Goal: Task Accomplishment & Management: Manage account settings

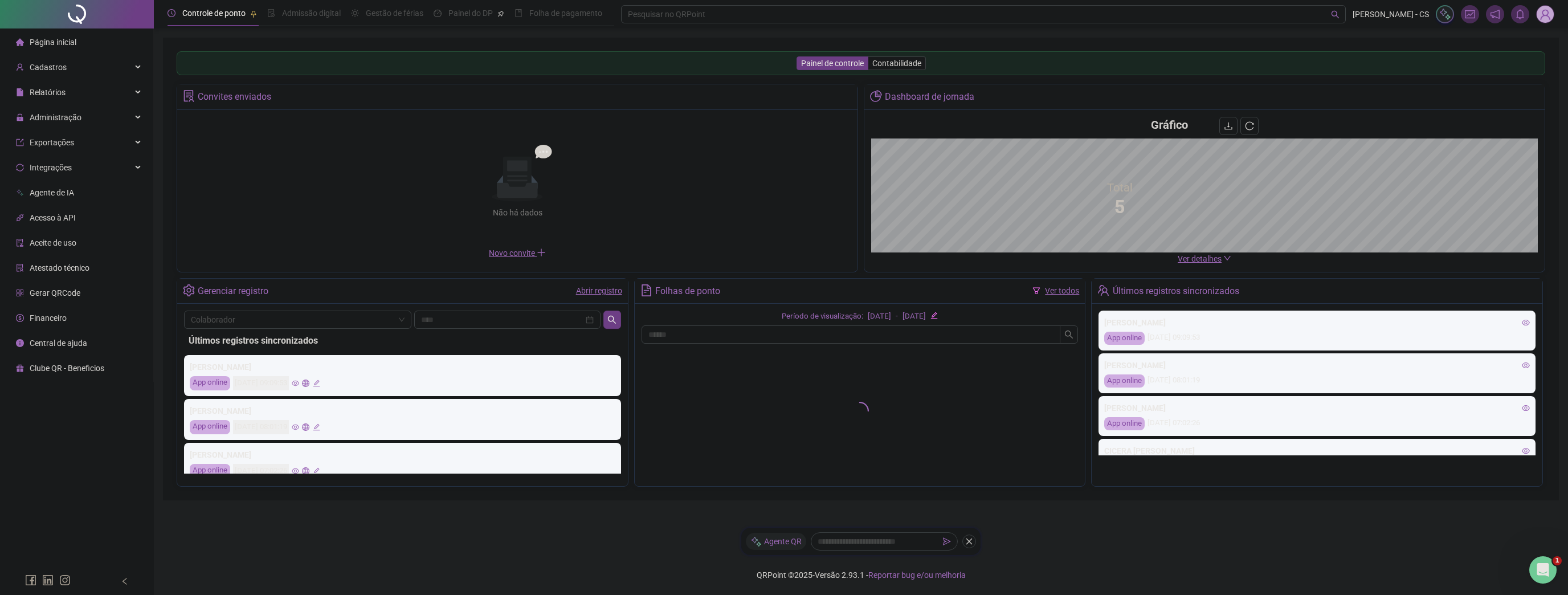
click at [1543, 12] on img at bounding box center [1545, 14] width 17 height 17
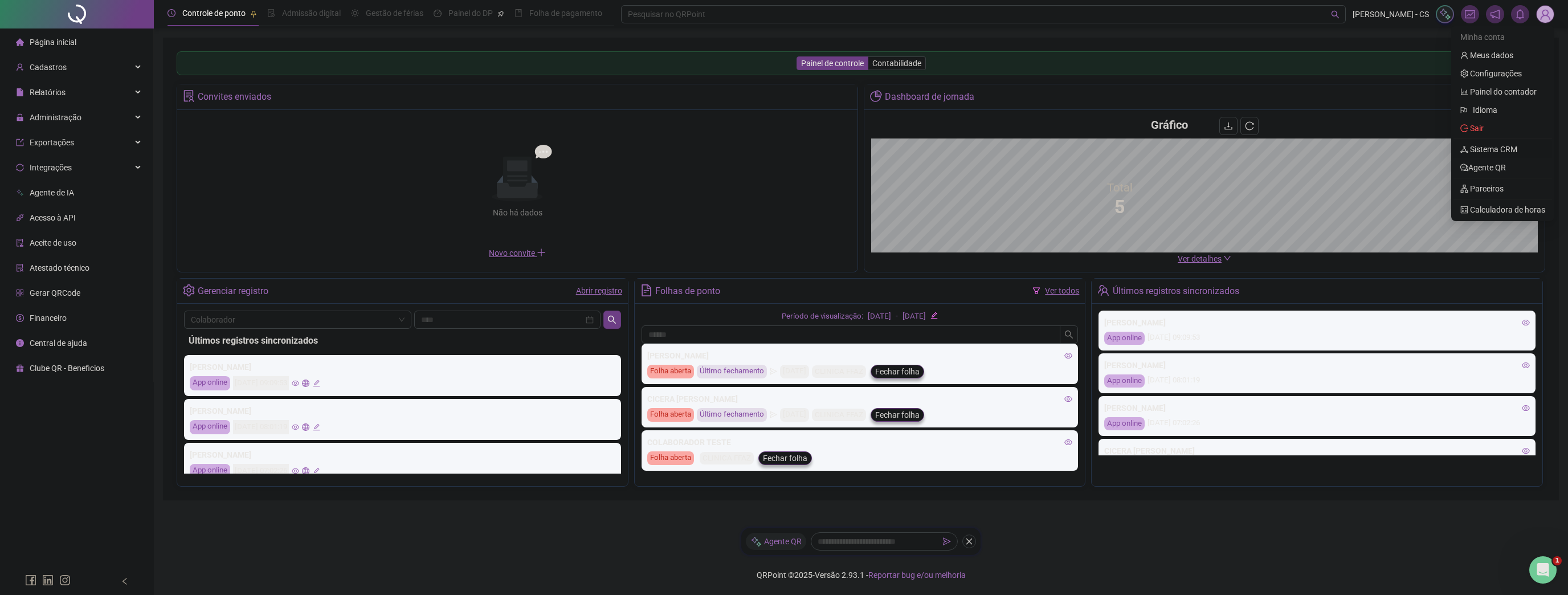
click at [1500, 153] on link "Sistema CRM" at bounding box center [1489, 149] width 57 height 9
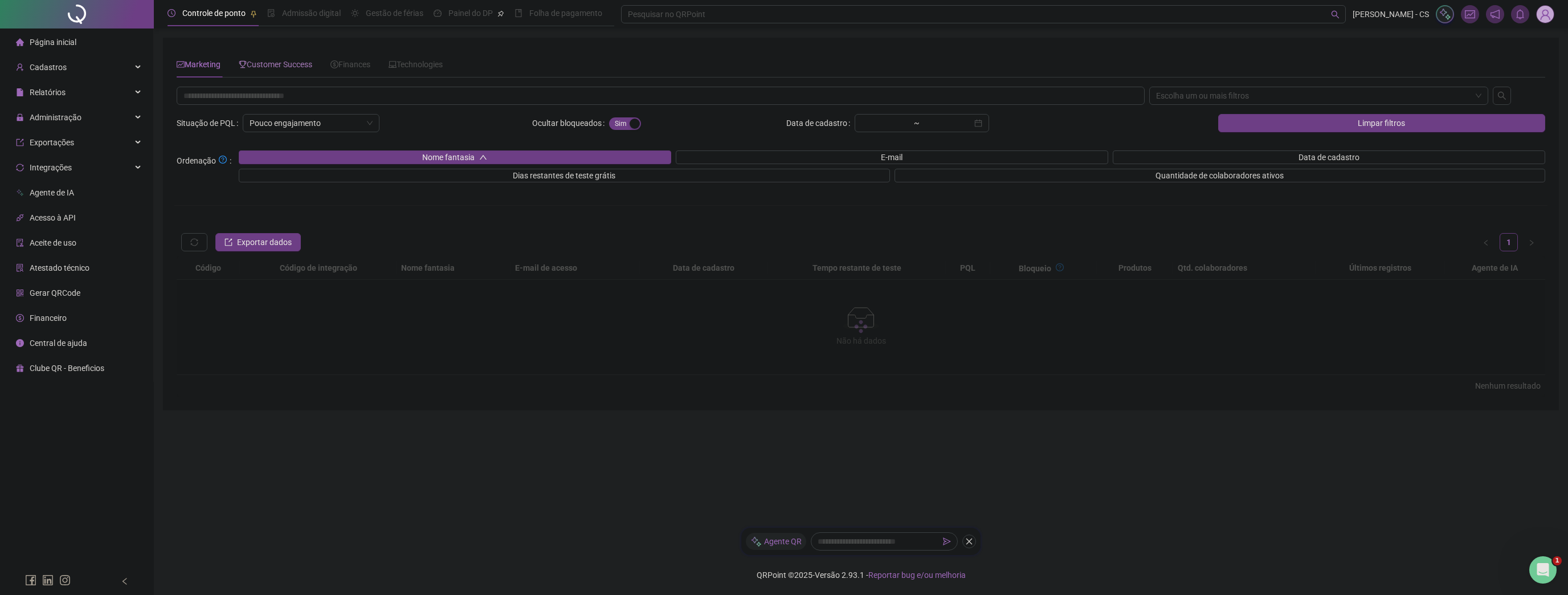
drag, startPoint x: 258, startPoint y: 71, endPoint x: 254, endPoint y: 77, distance: 7.2
click at [258, 71] on div "Customer Success" at bounding box center [275, 64] width 74 height 26
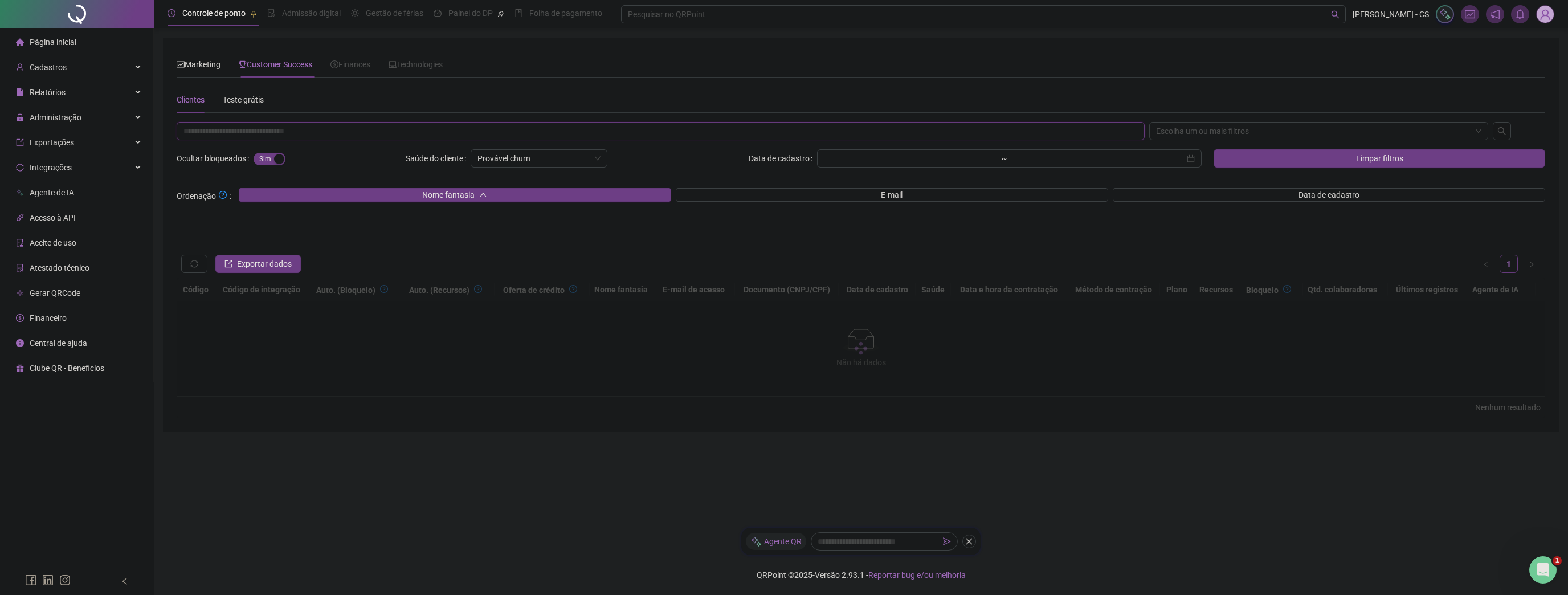
click at [235, 127] on input "text" at bounding box center [660, 131] width 968 height 18
paste input "**********"
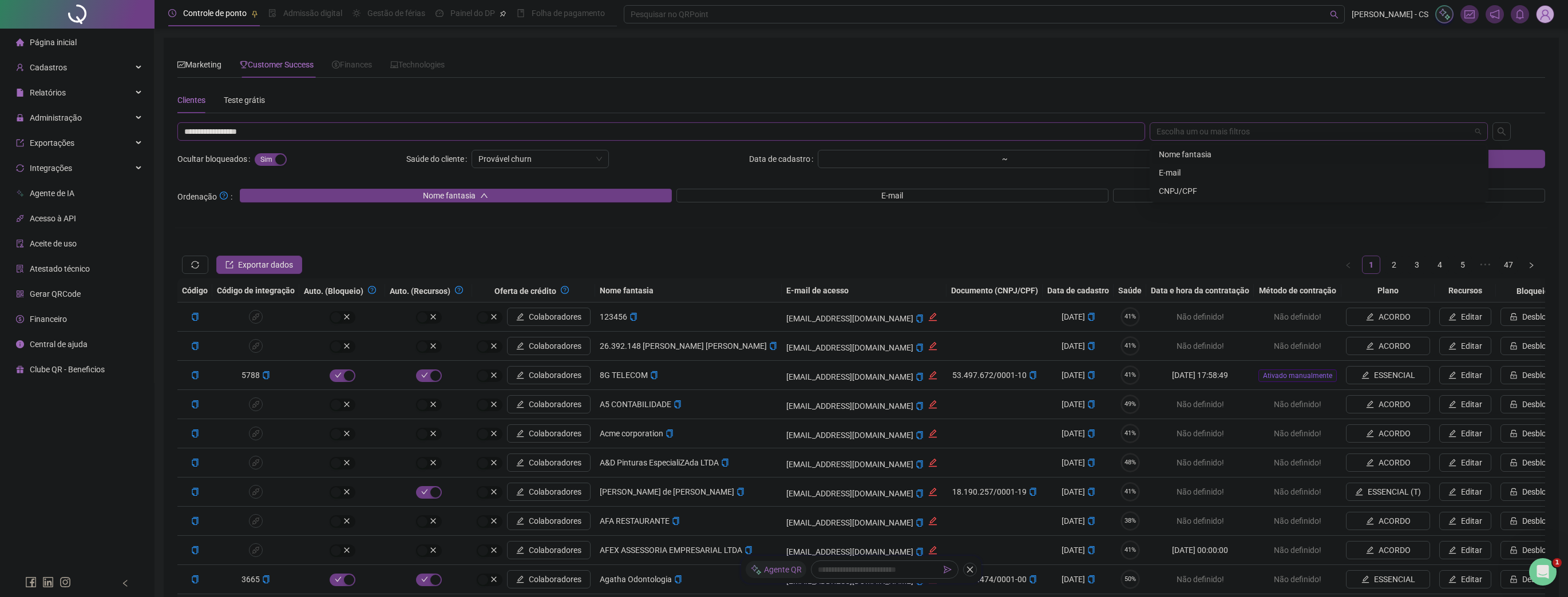
click at [1172, 133] on div "Escolha um ou mais filtros" at bounding box center [1319, 132] width 339 height 18
type input "**********"
click at [1184, 191] on div "CNPJ/CPF" at bounding box center [1319, 191] width 320 height 12
drag, startPoint x: 1506, startPoint y: 133, endPoint x: 1492, endPoint y: 135, distance: 14.1
click at [1506, 134] on icon "search" at bounding box center [1501, 131] width 9 height 9
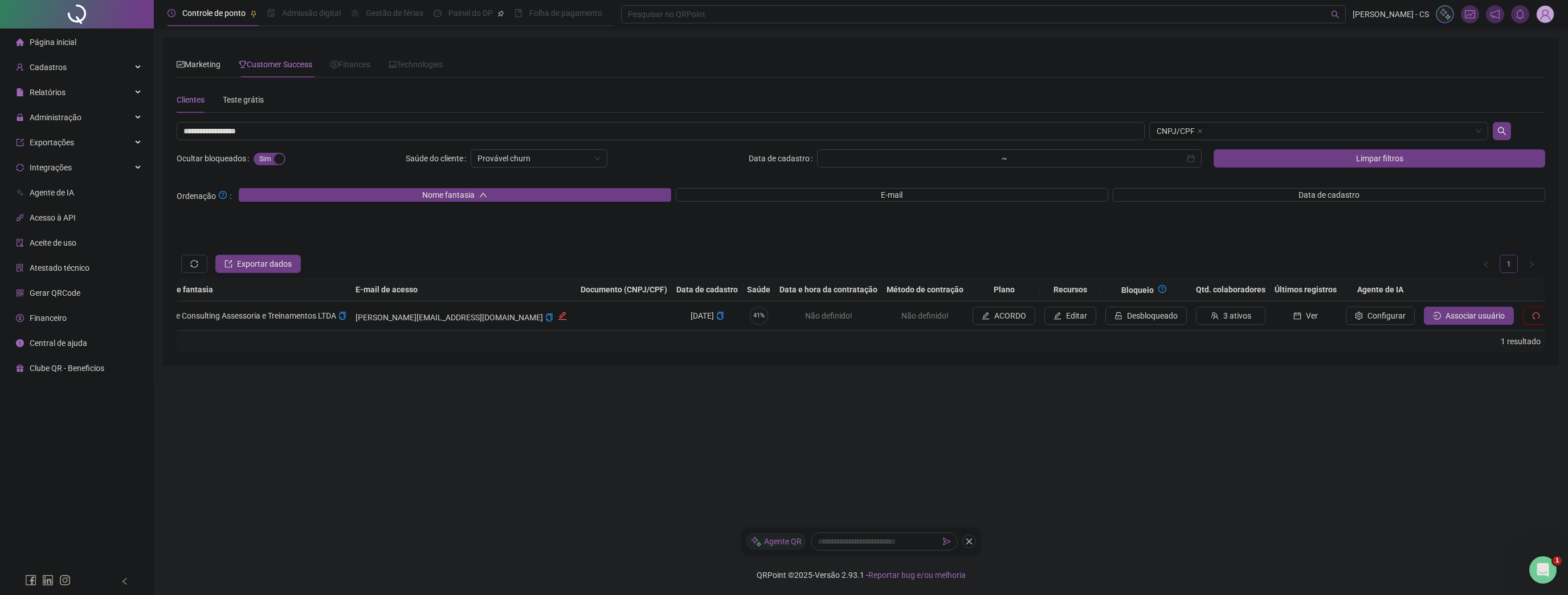
scroll to position [0, 461]
click at [1423, 310] on span "Associar usuário" at bounding box center [1452, 316] width 59 height 12
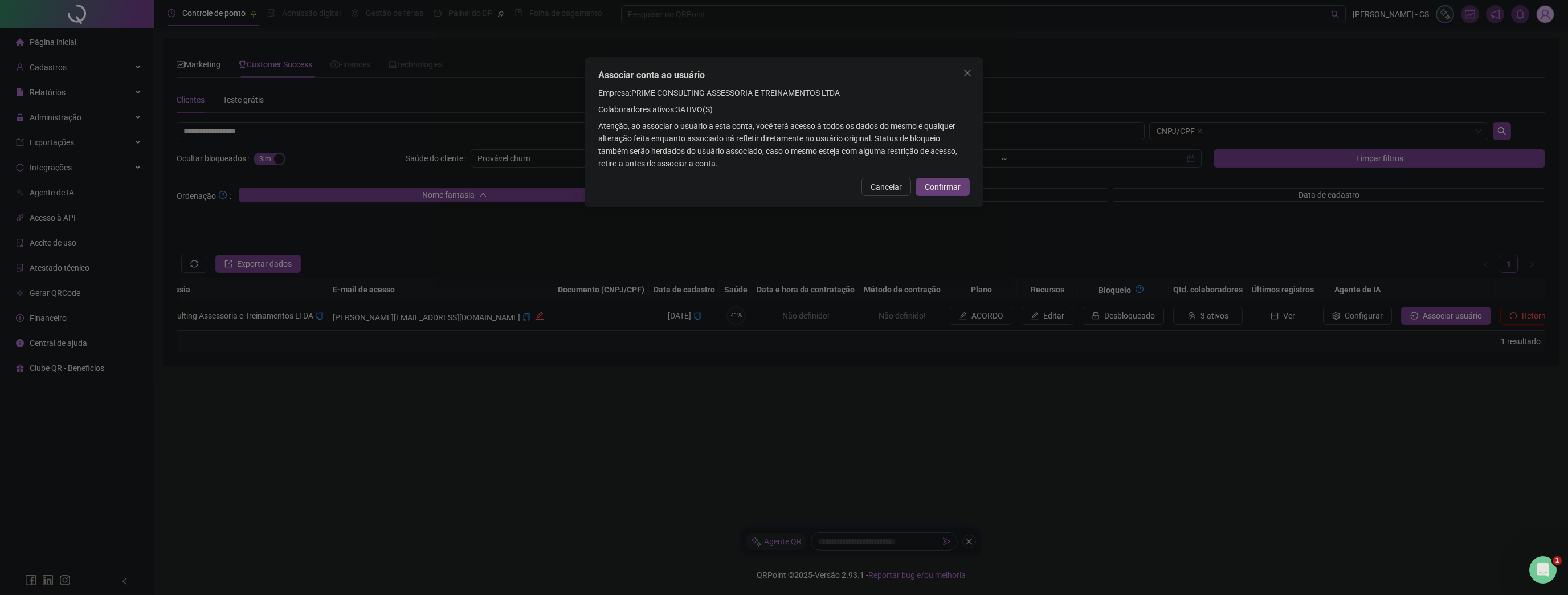
click at [955, 187] on span "Confirmar" at bounding box center [943, 187] width 36 height 12
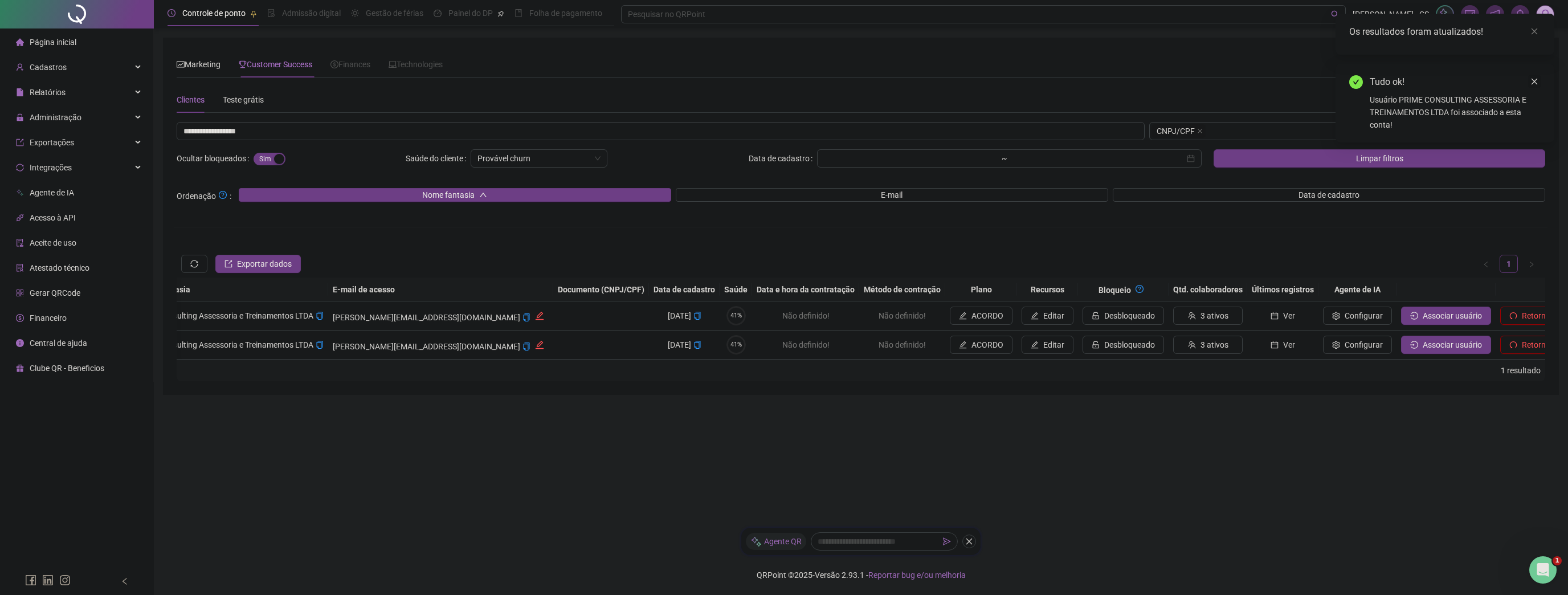
click at [1535, 27] on link "Close" at bounding box center [1534, 31] width 12 height 12
click at [1540, 20] on img at bounding box center [1545, 14] width 17 height 17
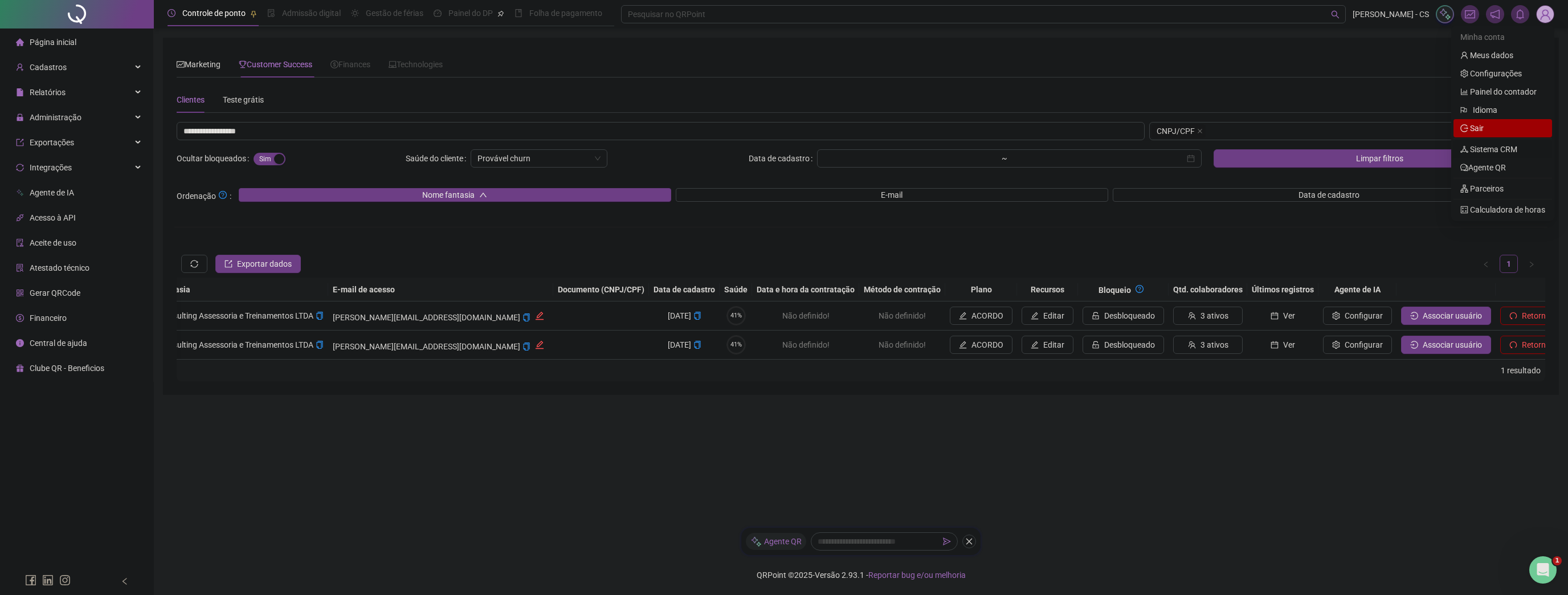
click at [1492, 125] on span "Sair" at bounding box center [1503, 128] width 85 height 12
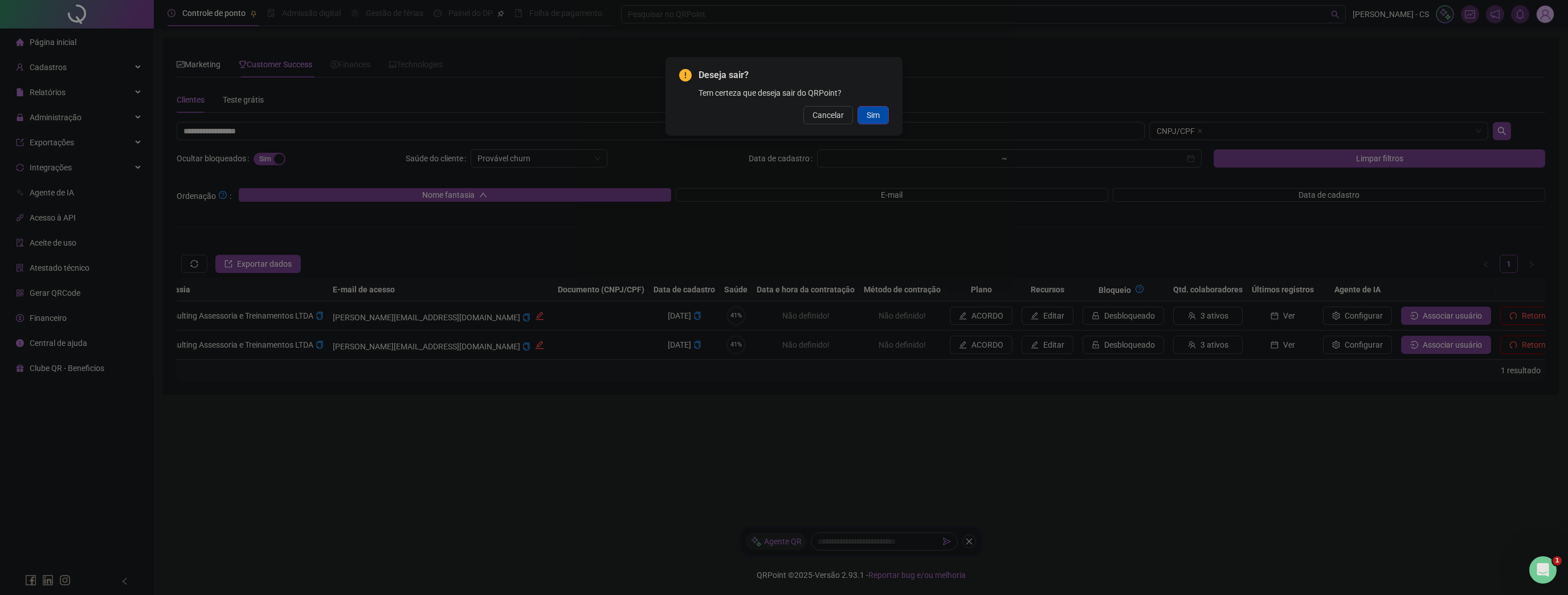
click at [871, 118] on span "Sim" at bounding box center [873, 115] width 13 height 12
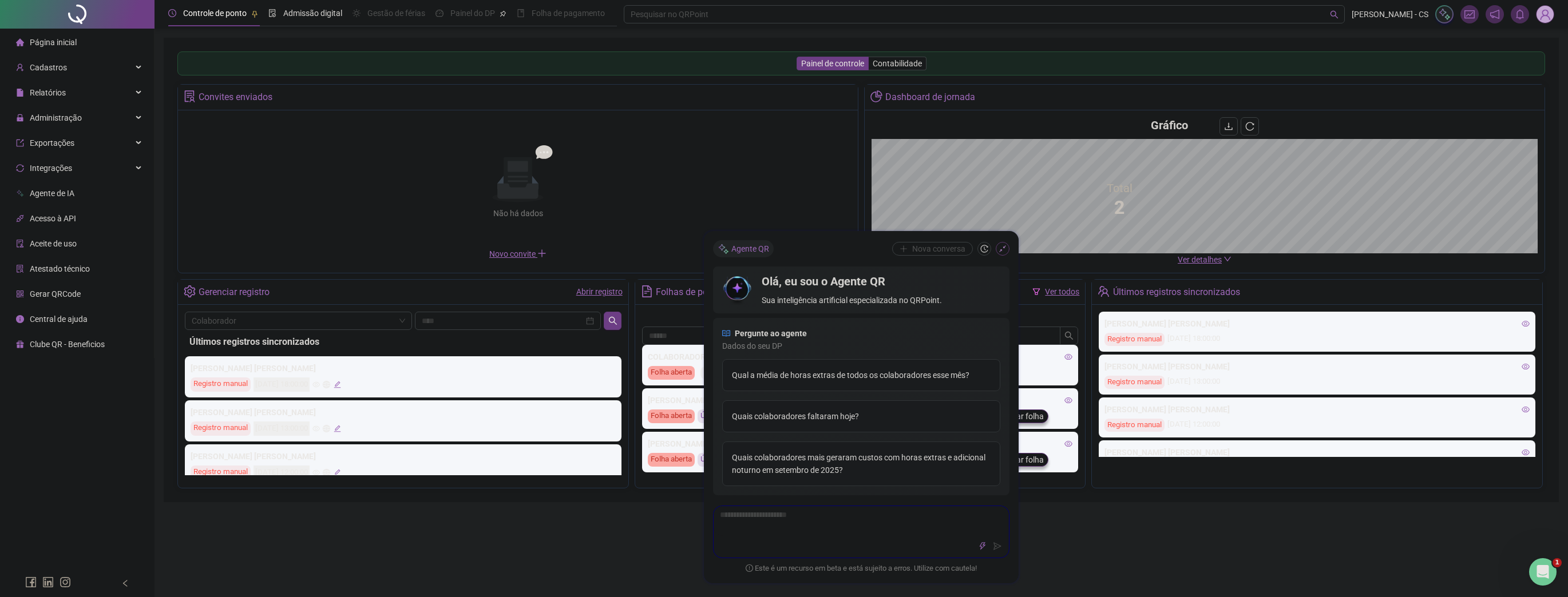
click at [1001, 247] on icon "shrink" at bounding box center [1002, 249] width 8 height 8
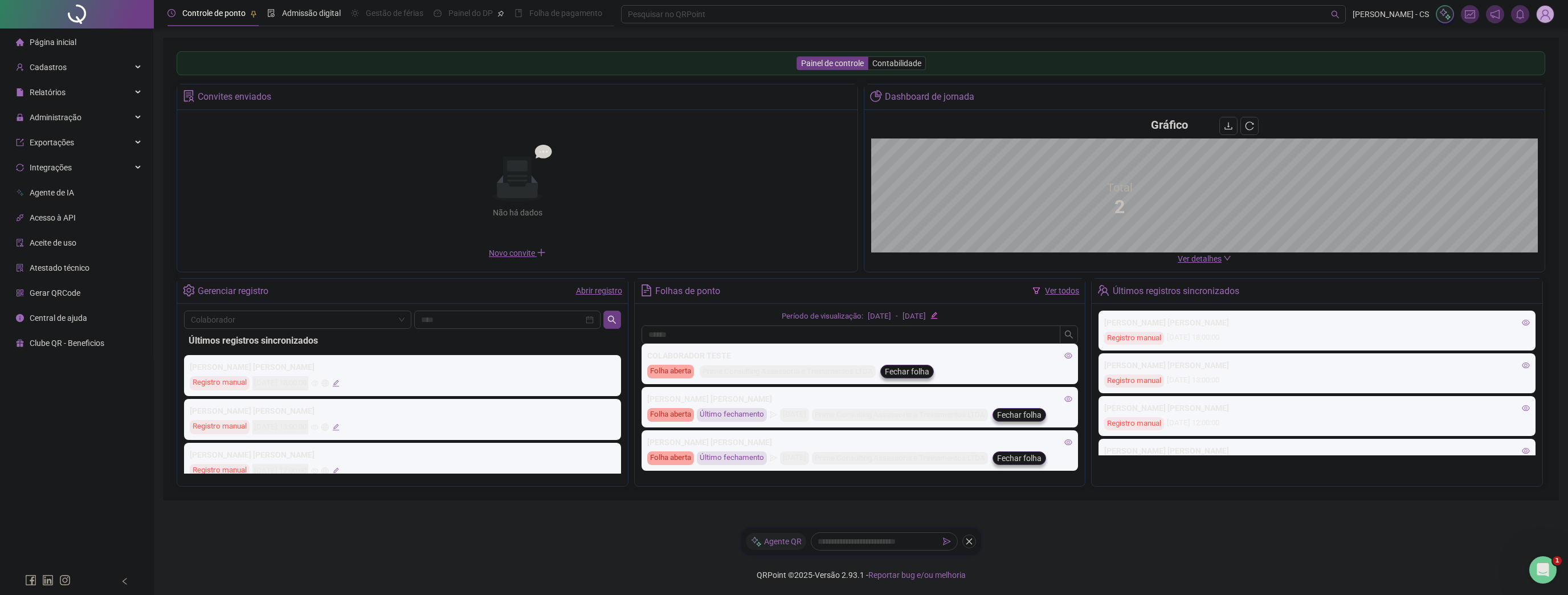
click at [1543, 13] on img at bounding box center [1545, 14] width 17 height 17
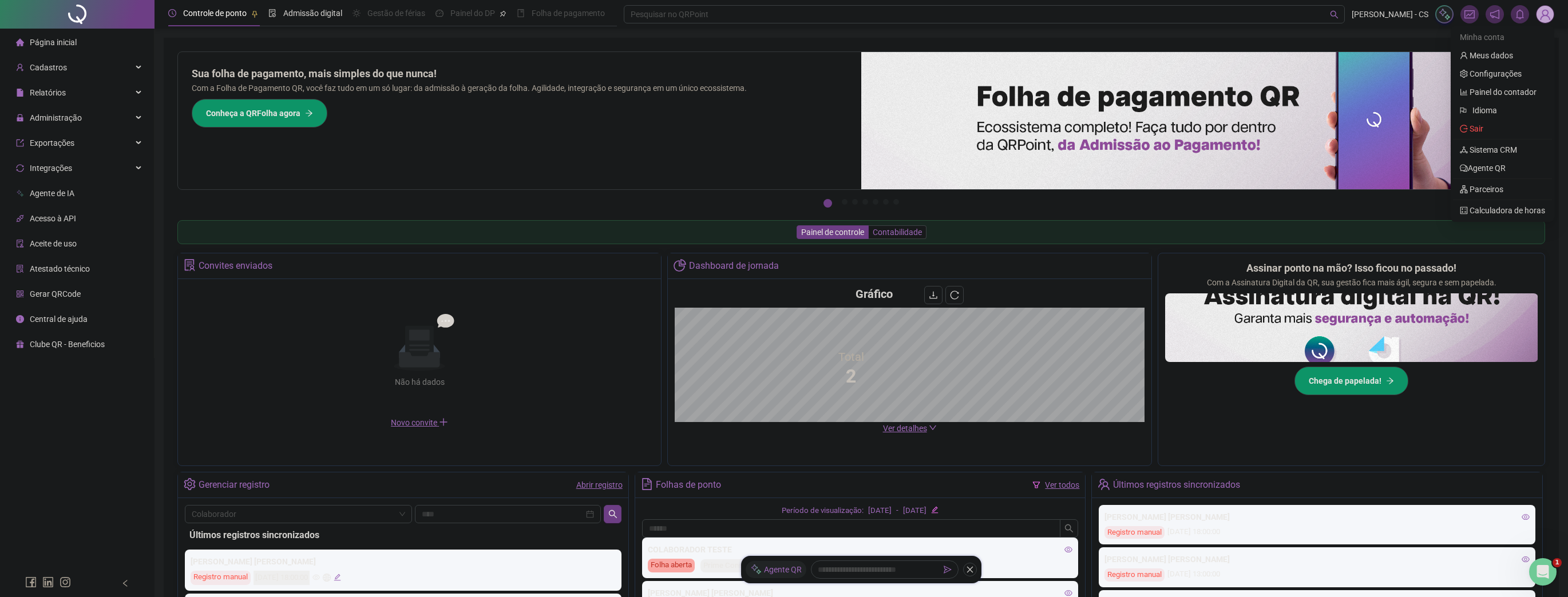
click at [909, 228] on span "Contabilidade" at bounding box center [897, 232] width 49 height 9
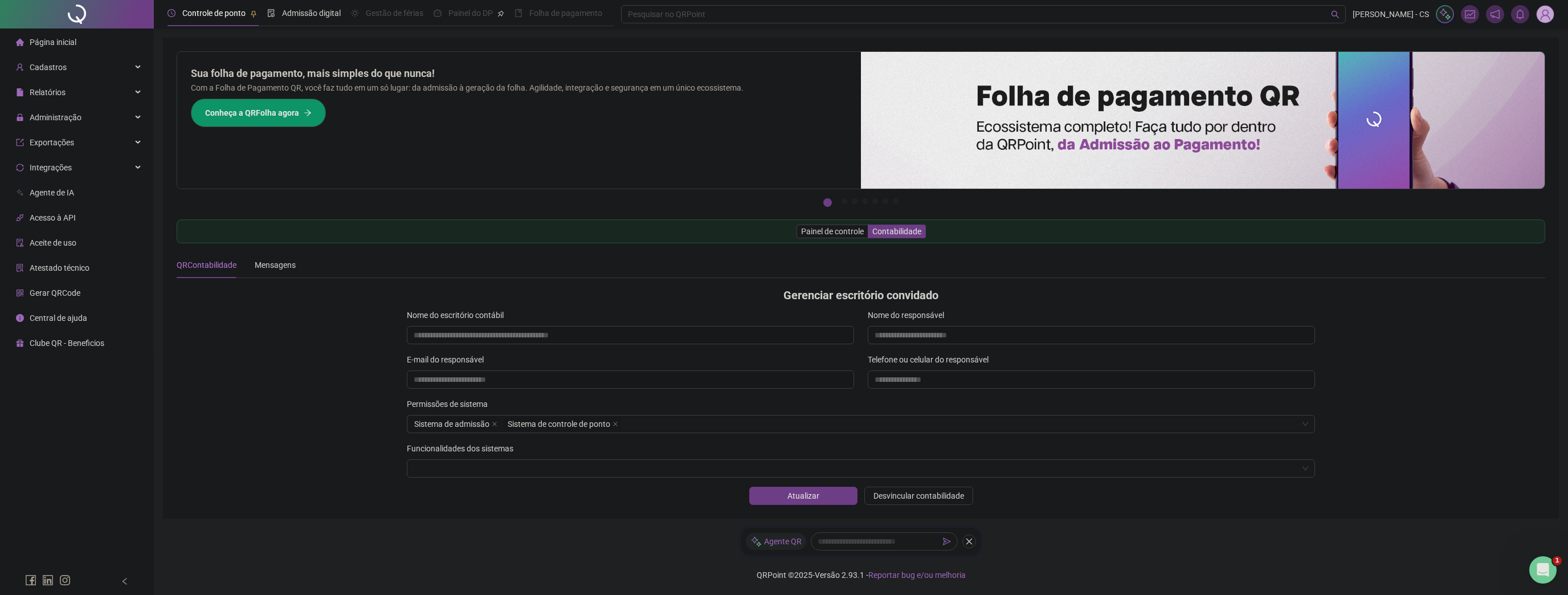
click at [408, 344] on div "**********" at bounding box center [630, 336] width 447 height 18
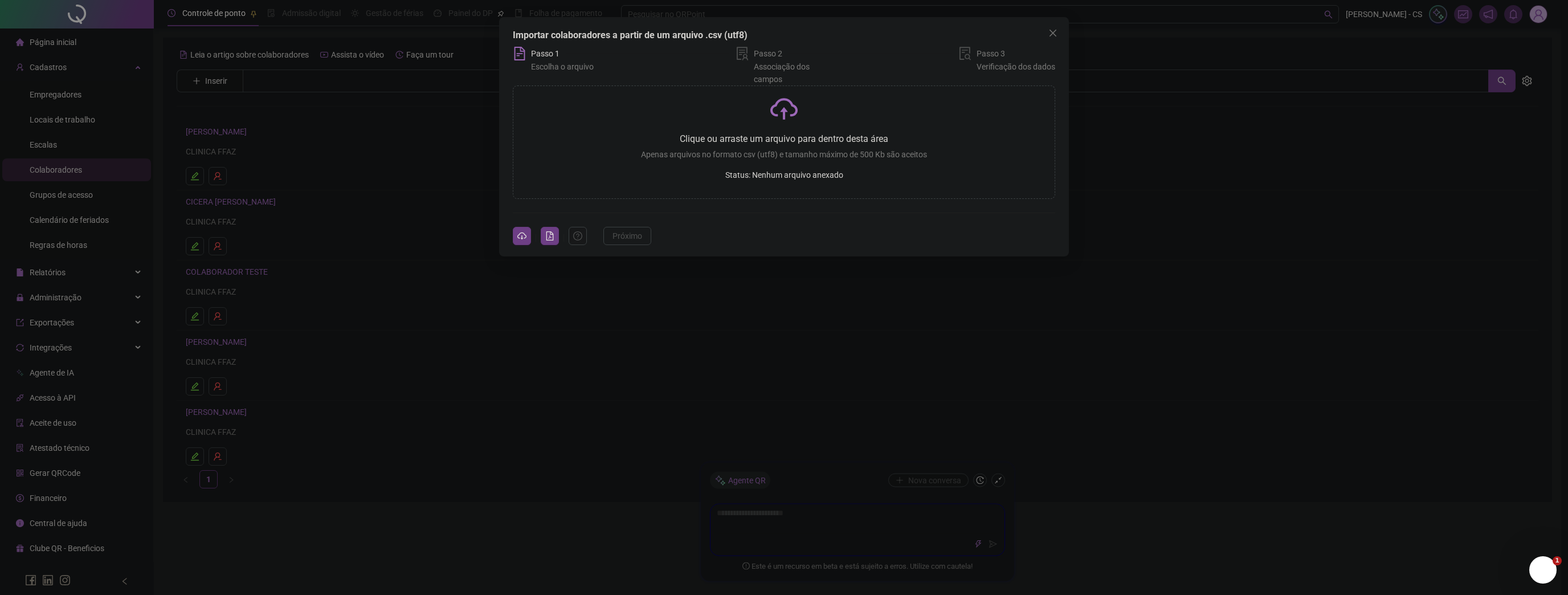
drag, startPoint x: 0, startPoint y: 0, endPoint x: 966, endPoint y: 36, distance: 966.7
click at [1058, 32] on span "Close" at bounding box center [1053, 33] width 18 height 9
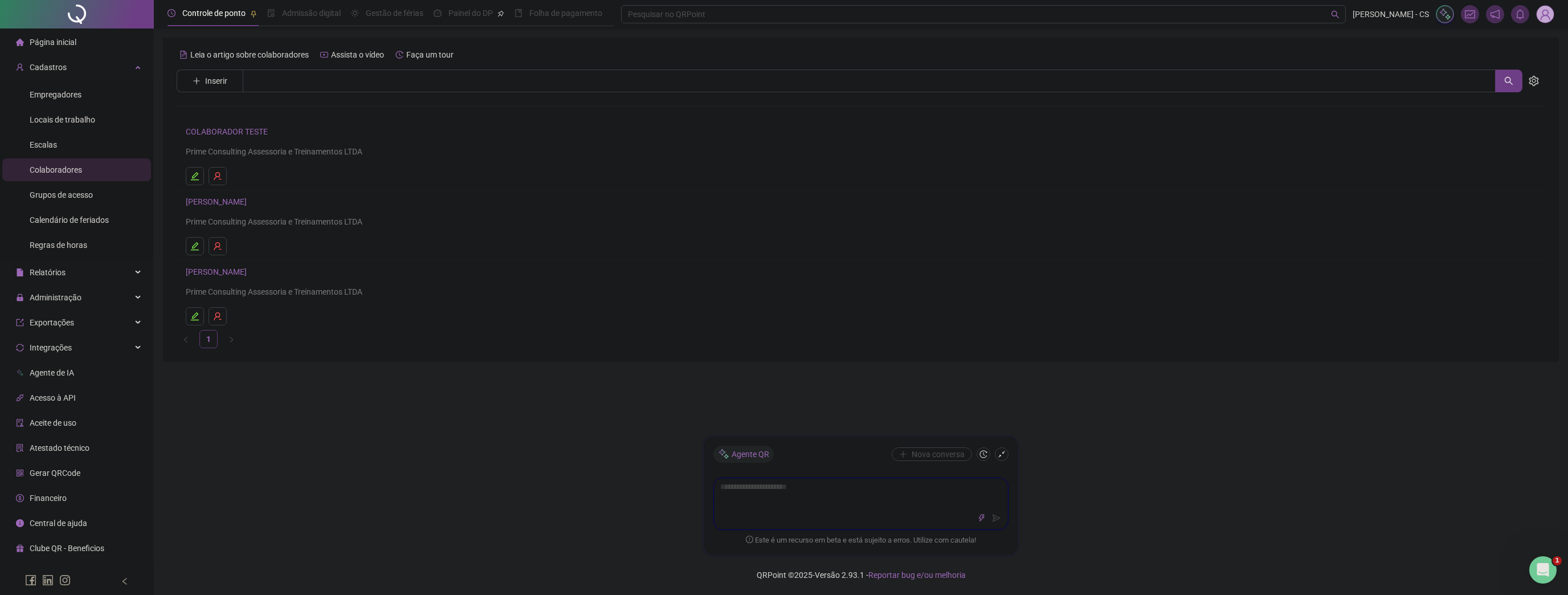
click at [1554, 10] on span at bounding box center [1545, 14] width 18 height 18
click at [1491, 153] on link "Sistema CRM" at bounding box center [1489, 149] width 57 height 9
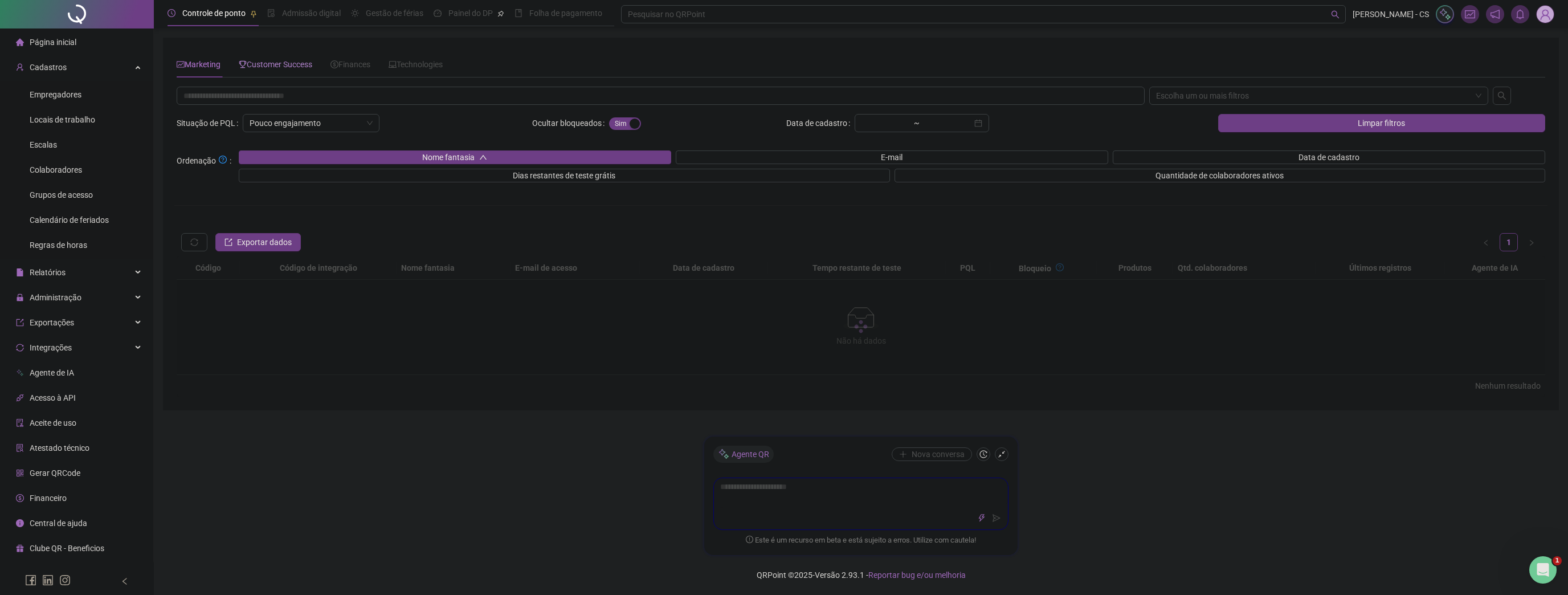
click at [264, 61] on span "Customer Success" at bounding box center [275, 64] width 74 height 9
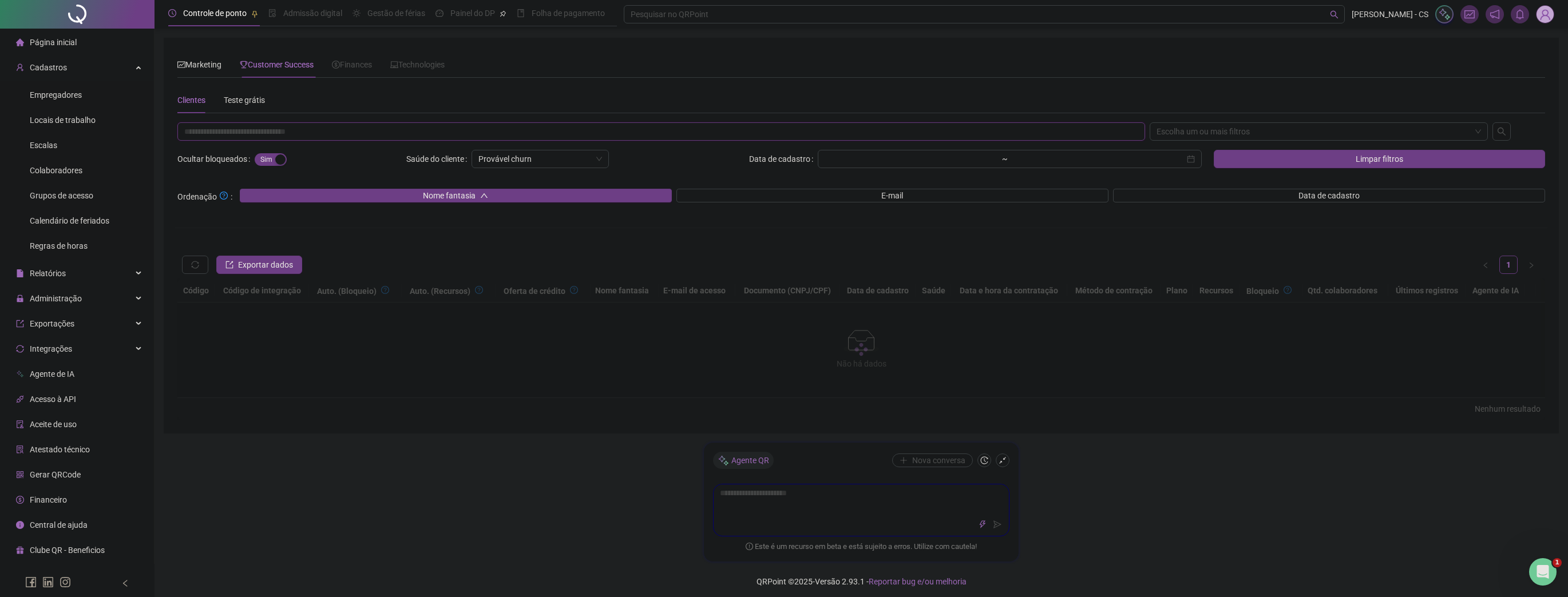
drag, startPoint x: 236, startPoint y: 138, endPoint x: 421, endPoint y: 125, distance: 185.5
click at [236, 139] on input "text" at bounding box center [661, 132] width 968 height 18
paste input "**********"
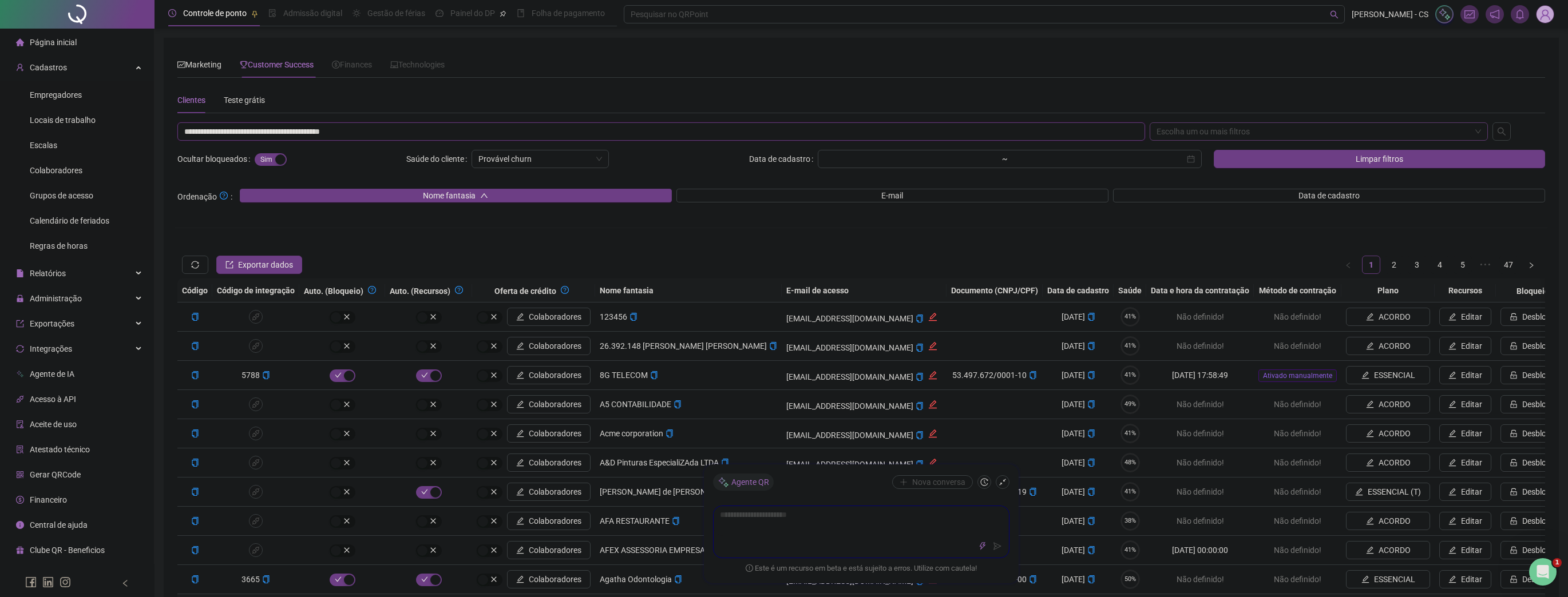
click at [1197, 130] on div "Escolha um ou mais filtros" at bounding box center [1319, 132] width 339 height 18
click at [677, 133] on input "**********" at bounding box center [661, 132] width 968 height 18
click at [661, 132] on input "**********" at bounding box center [661, 132] width 968 height 18
click at [660, 131] on input "**********" at bounding box center [661, 132] width 968 height 18
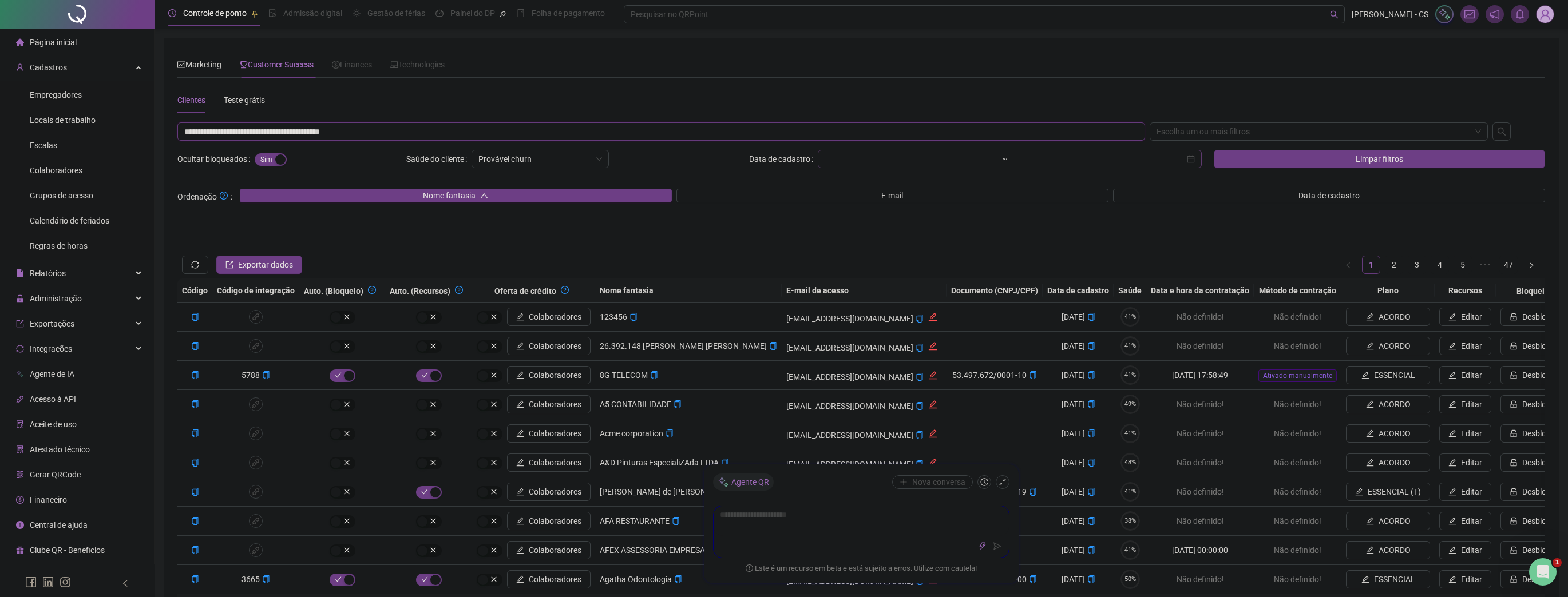
paste input "text"
click at [1223, 137] on div "Escolha um ou mais filtros" at bounding box center [1319, 132] width 339 height 18
type input "**********"
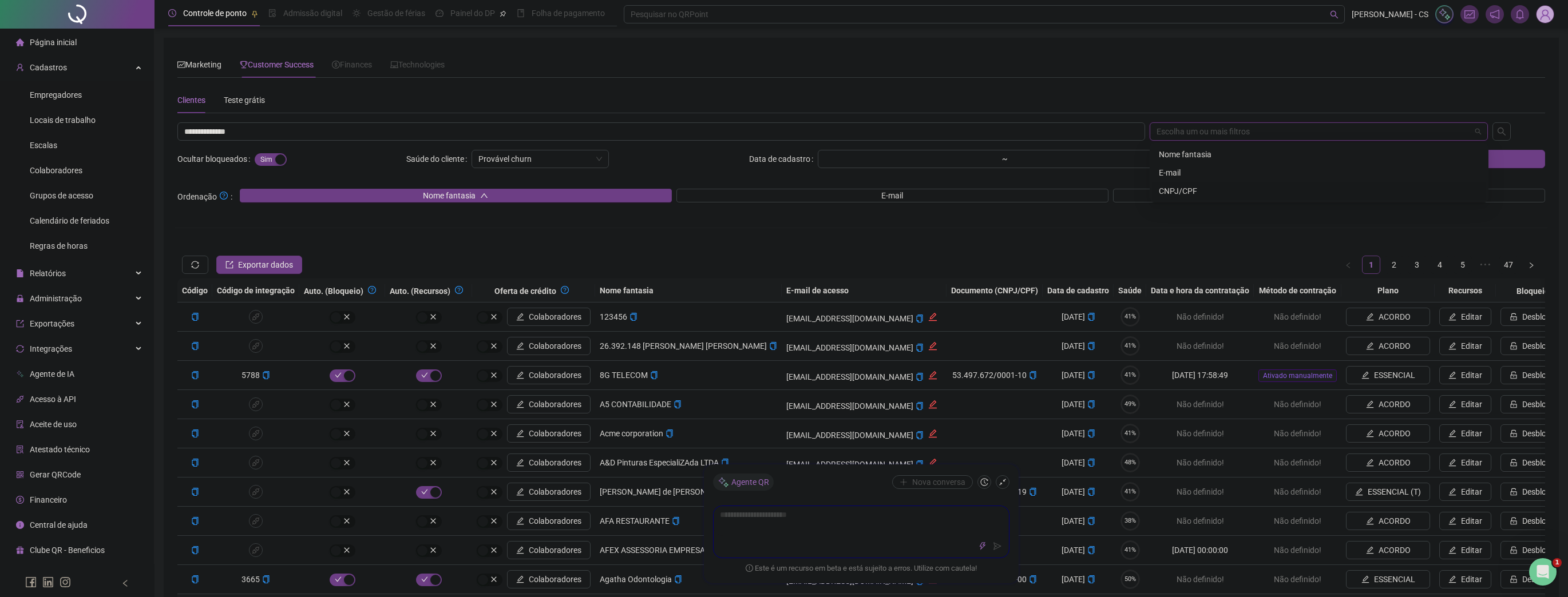
click at [1210, 192] on div "CNPJ/CPF" at bounding box center [1319, 191] width 320 height 12
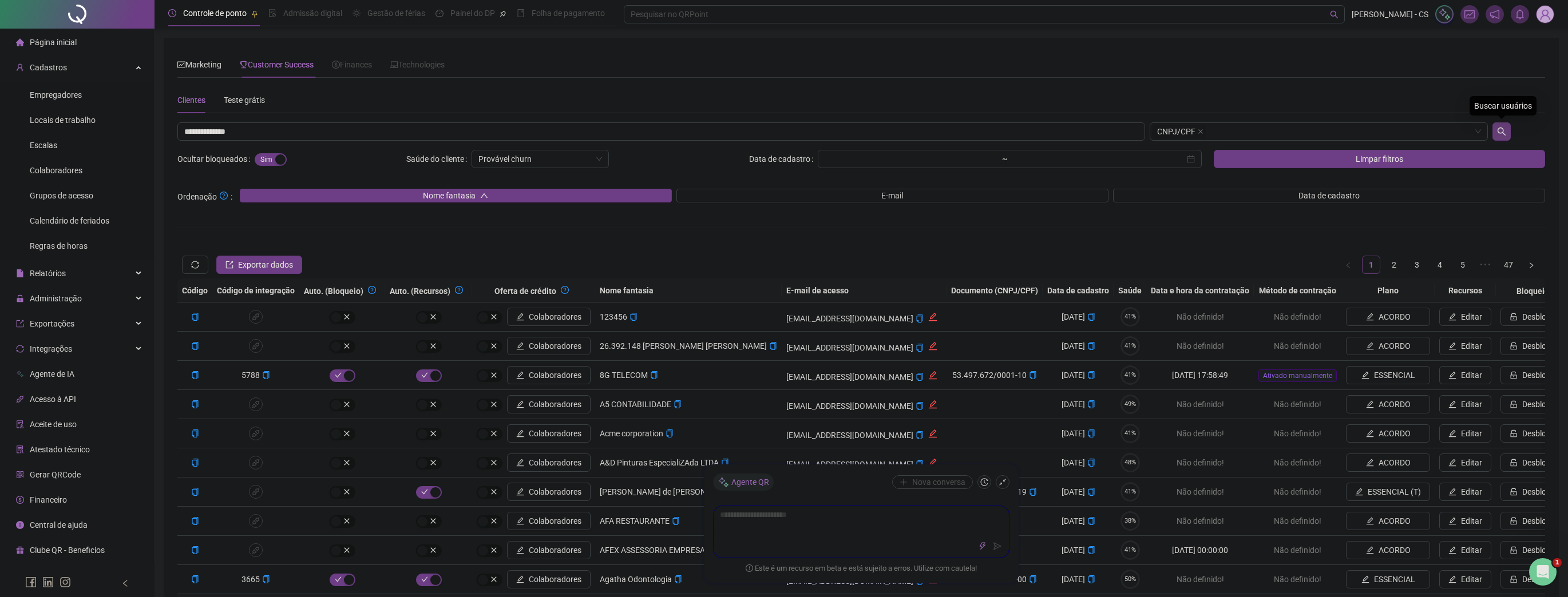
click at [1498, 133] on icon "search" at bounding box center [1501, 131] width 9 height 9
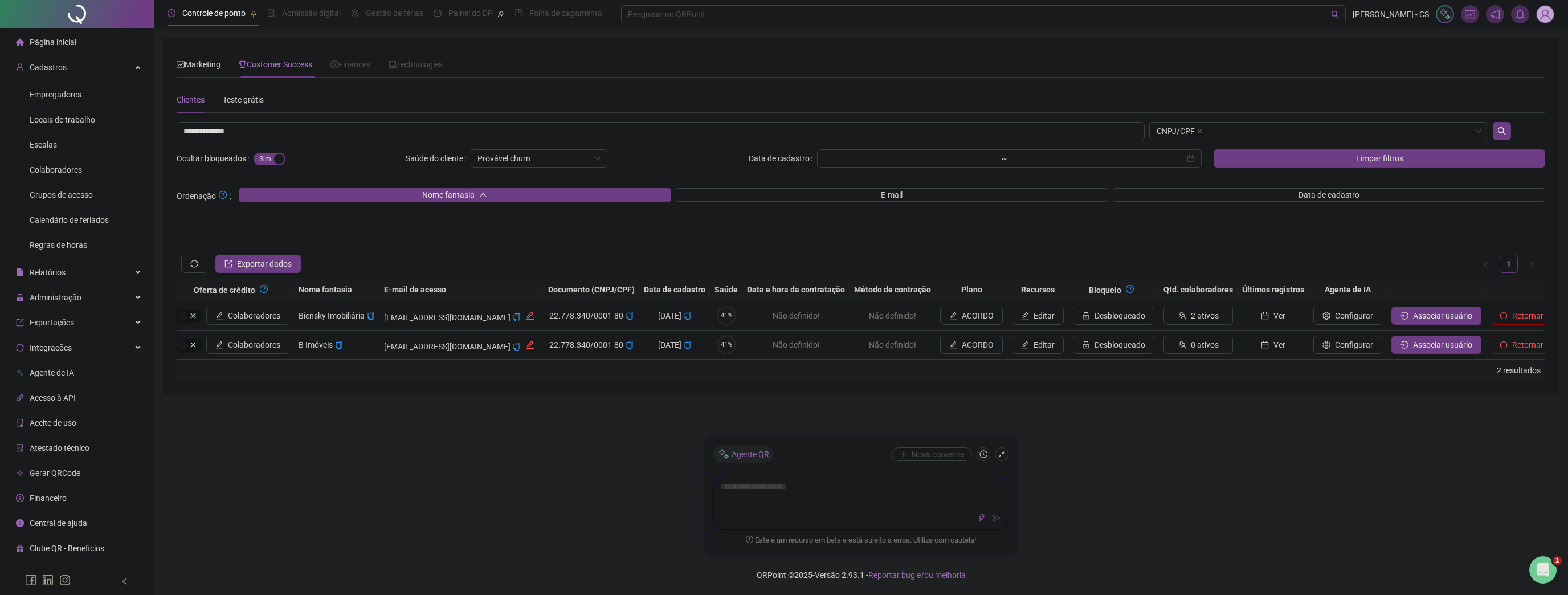
scroll to position [0, 319]
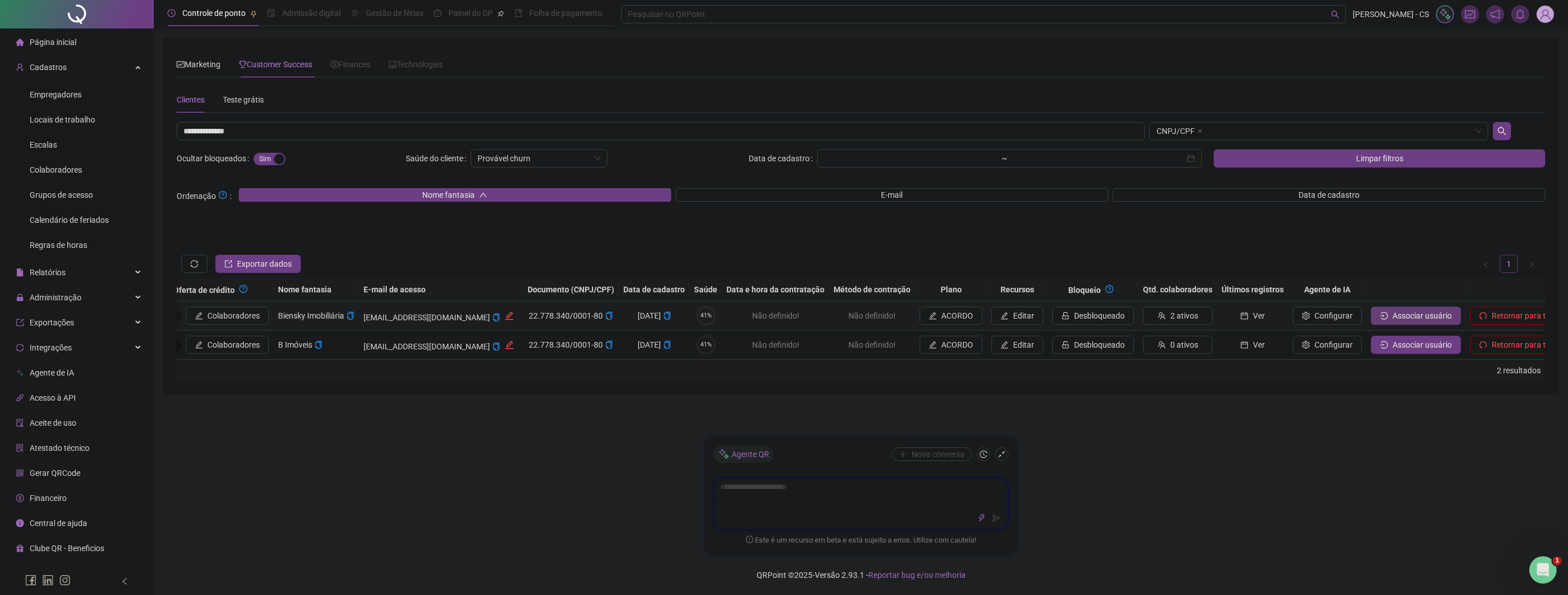
click at [1371, 307] on button "Associar usuário" at bounding box center [1416, 316] width 90 height 18
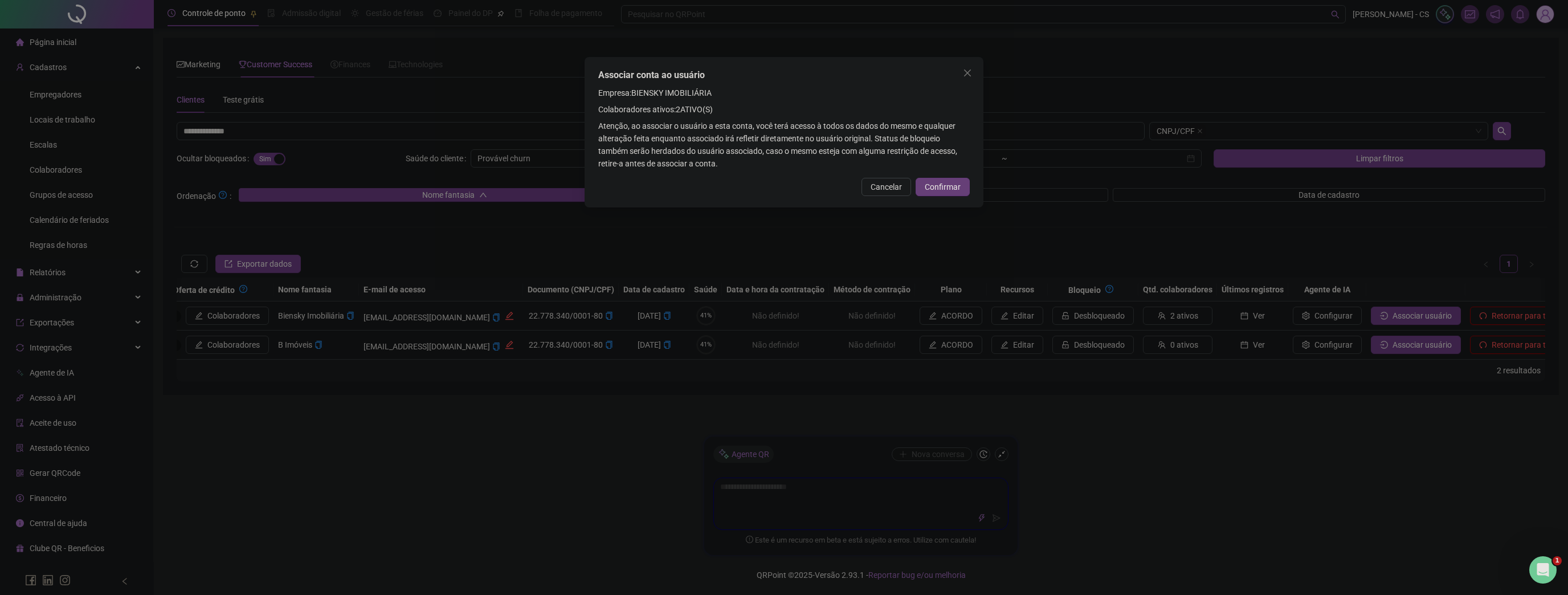
click at [950, 193] on span "Confirmar" at bounding box center [943, 187] width 36 height 12
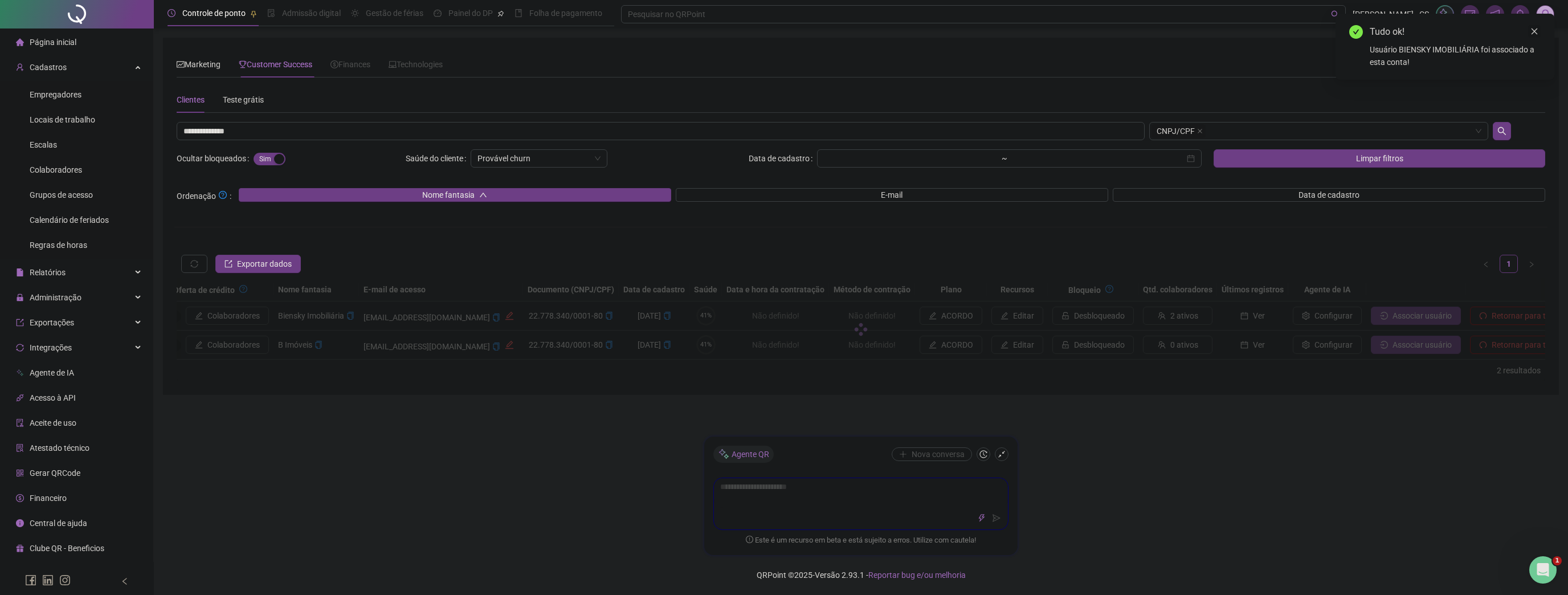
click at [1535, 29] on icon "close" at bounding box center [1535, 31] width 6 height 6
click at [1549, 12] on img at bounding box center [1545, 14] width 17 height 17
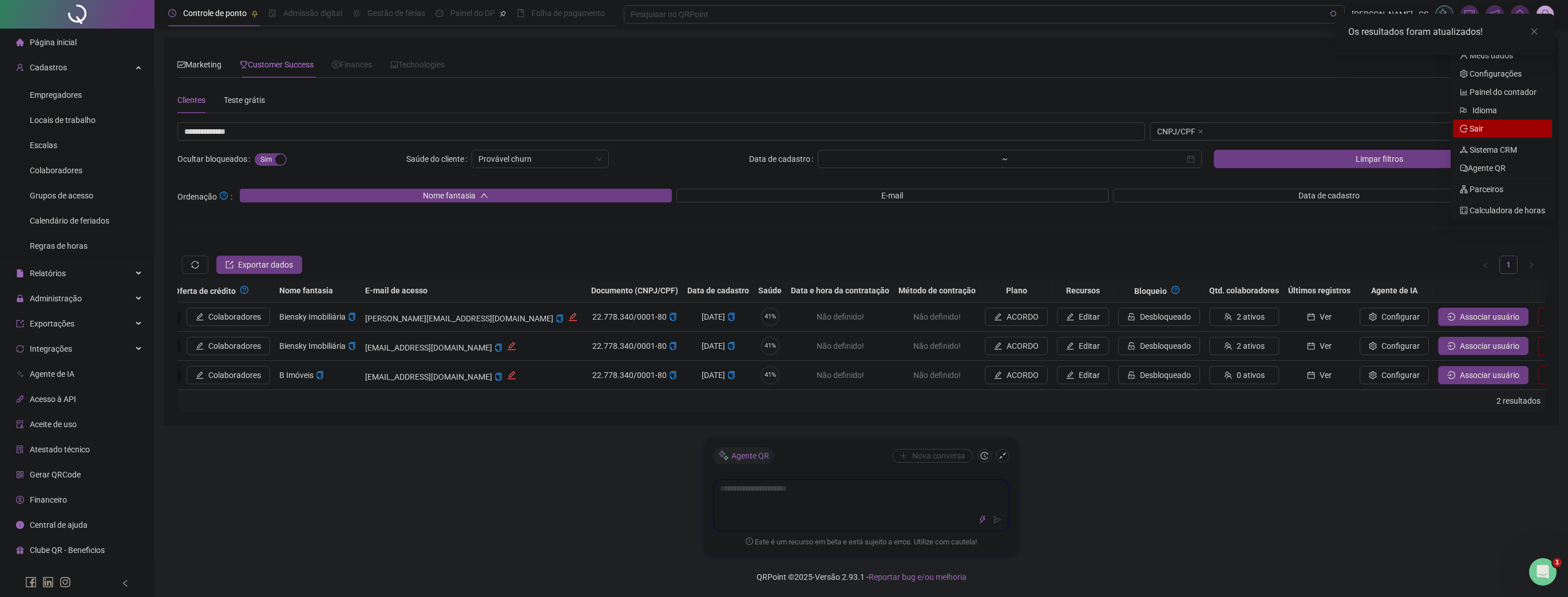
click at [1503, 134] on span "Sair" at bounding box center [1502, 129] width 85 height 12
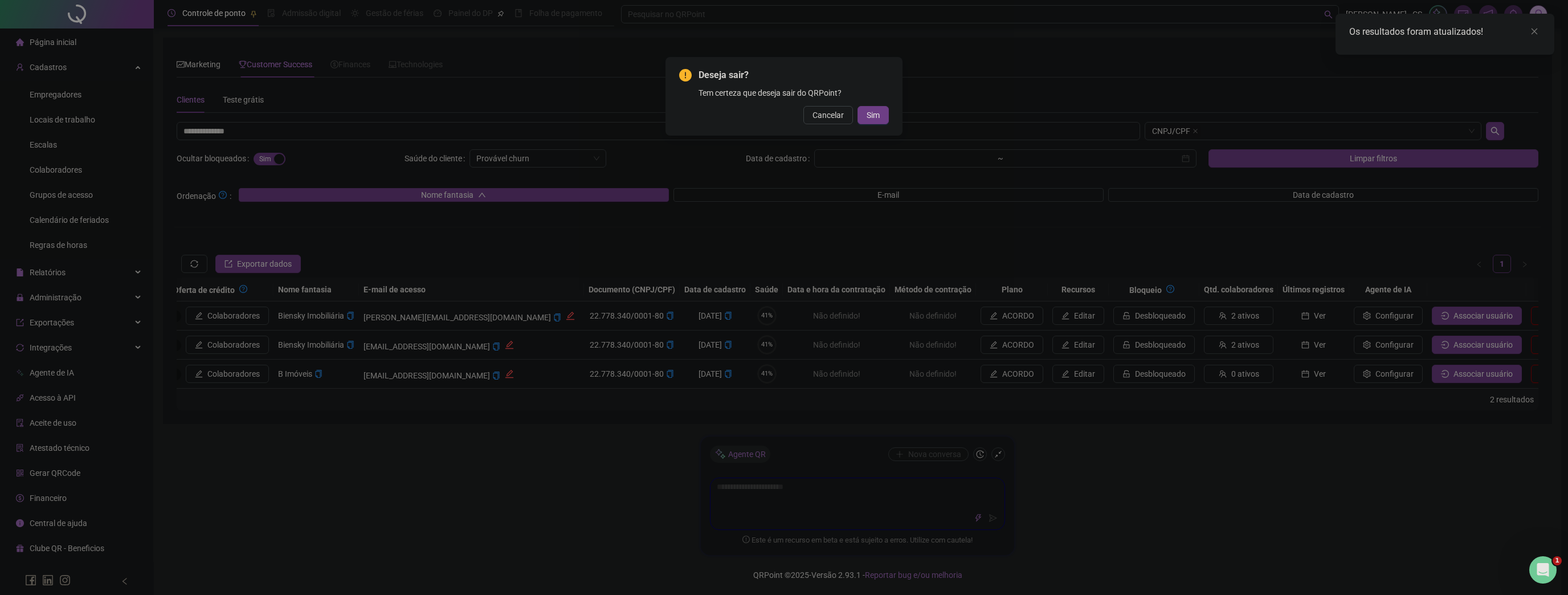
click at [875, 125] on div "Deseja sair? Tem certeza que deseja sair do QRPoint? Cancelar Sim" at bounding box center [784, 96] width 237 height 79
click at [878, 123] on button "Sim" at bounding box center [873, 115] width 31 height 18
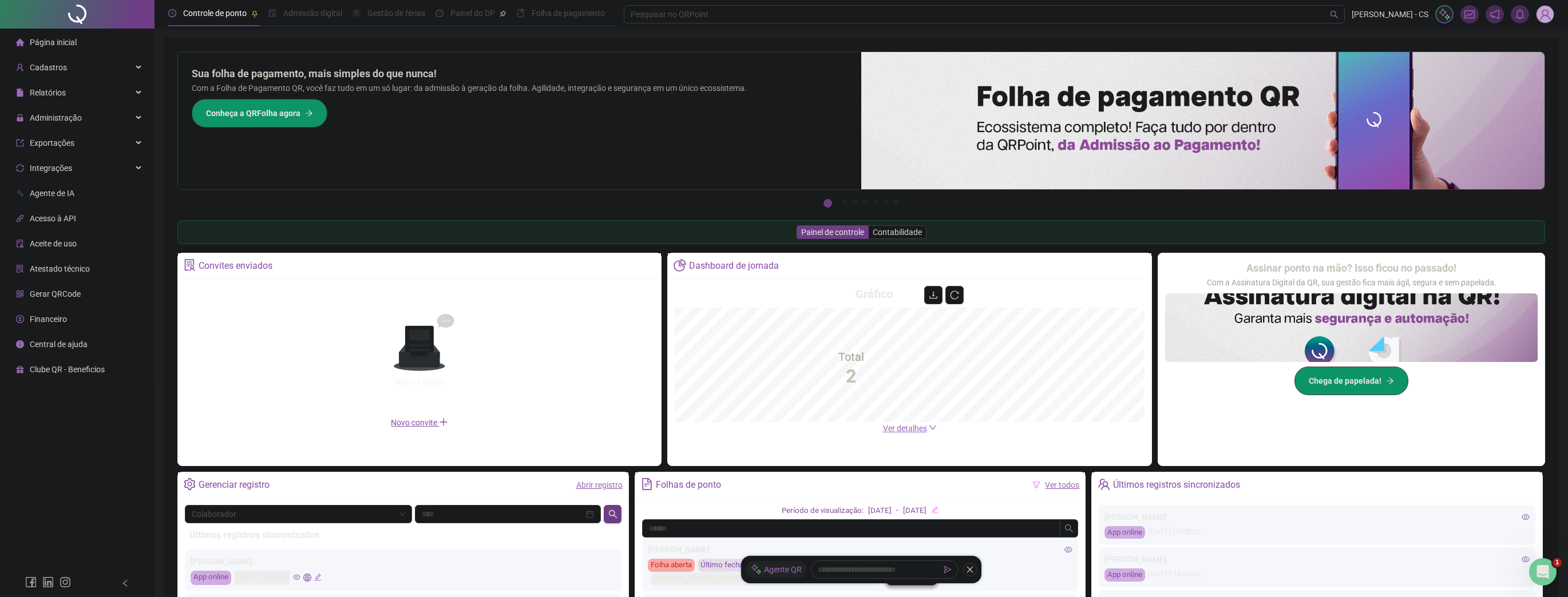
click at [1537, 14] on img at bounding box center [1545, 14] width 17 height 17
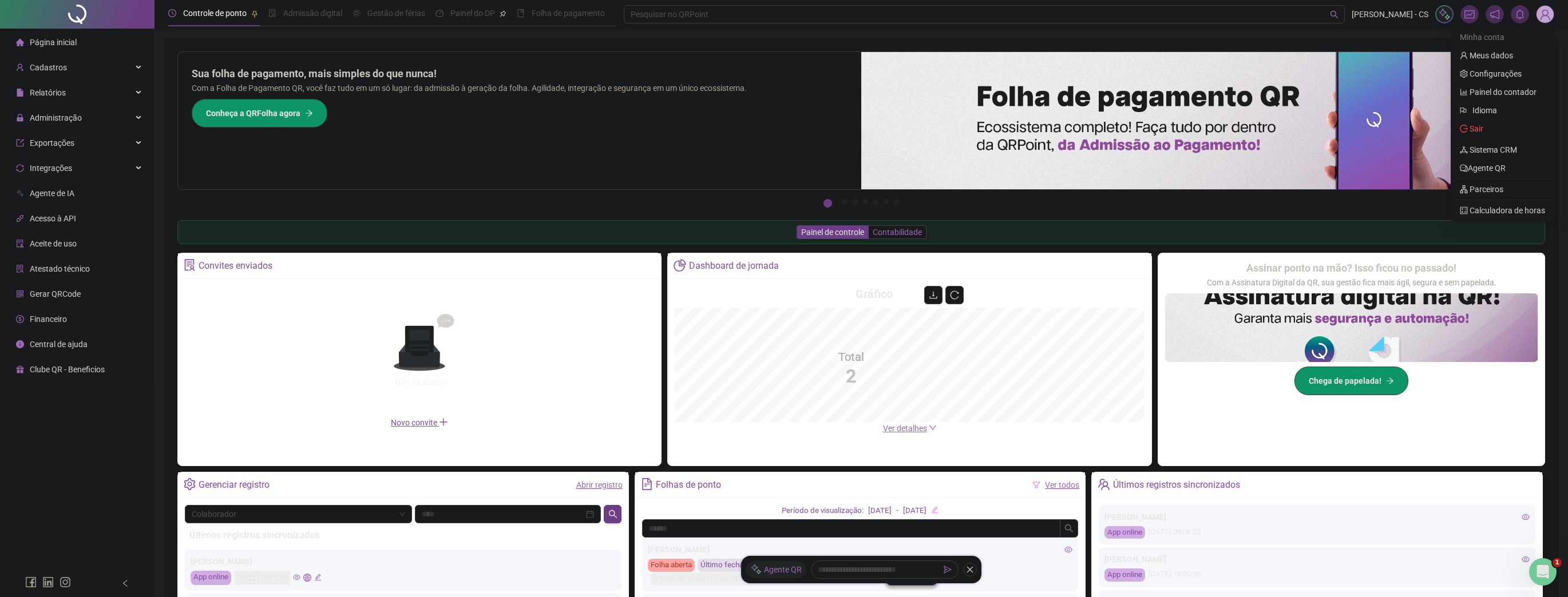
click at [902, 237] on span "Contabilidade" at bounding box center [897, 232] width 49 height 9
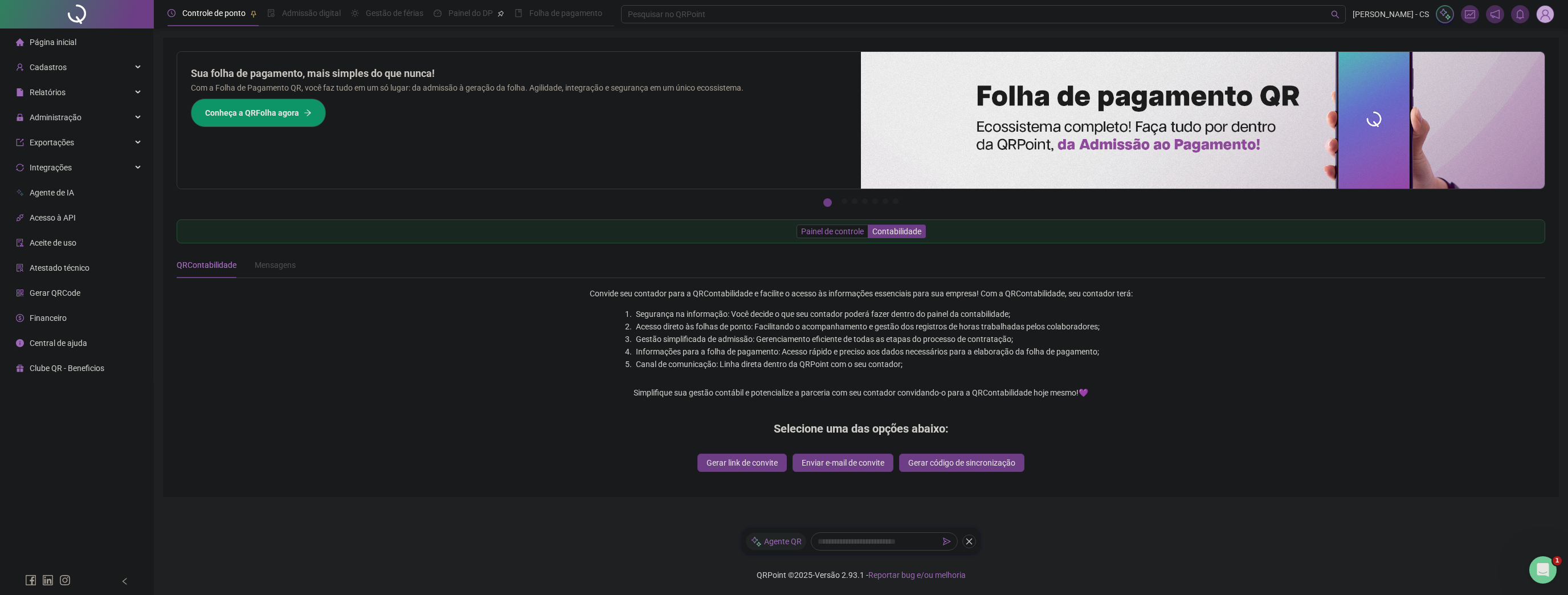
click at [828, 229] on span "Painel de controle" at bounding box center [832, 231] width 63 height 9
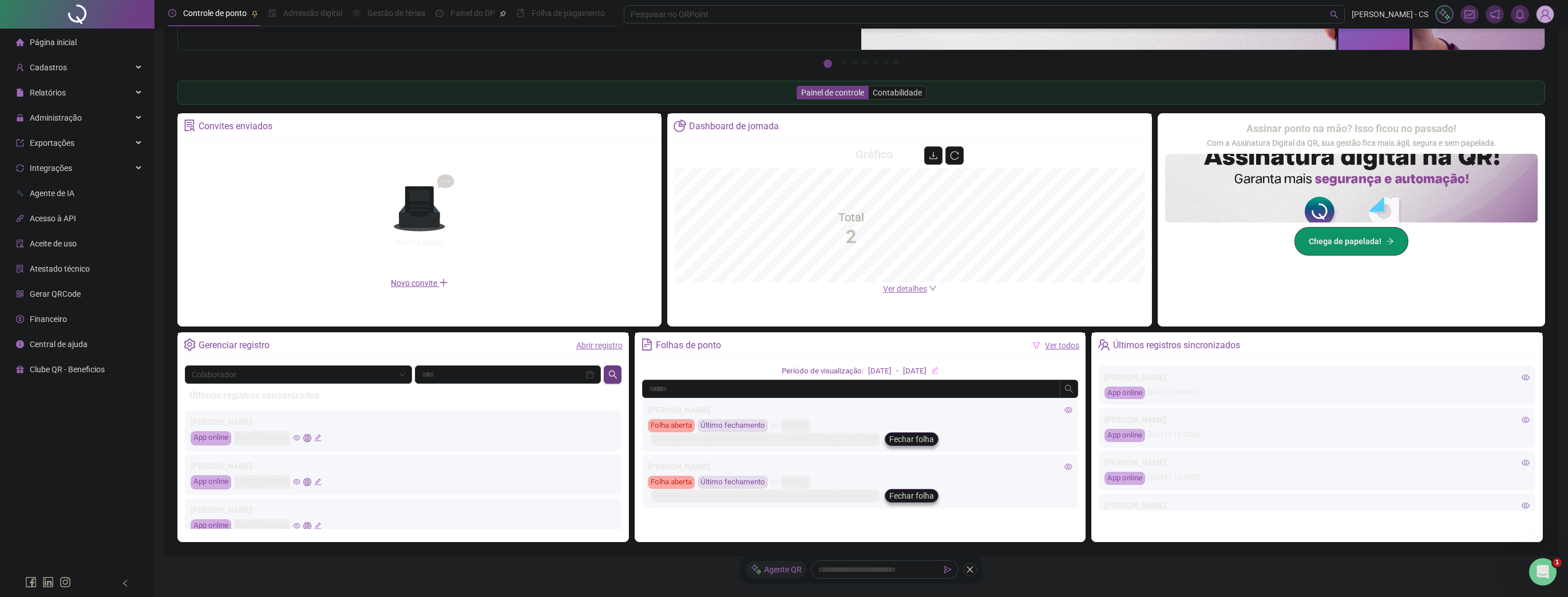
scroll to position [36, 0]
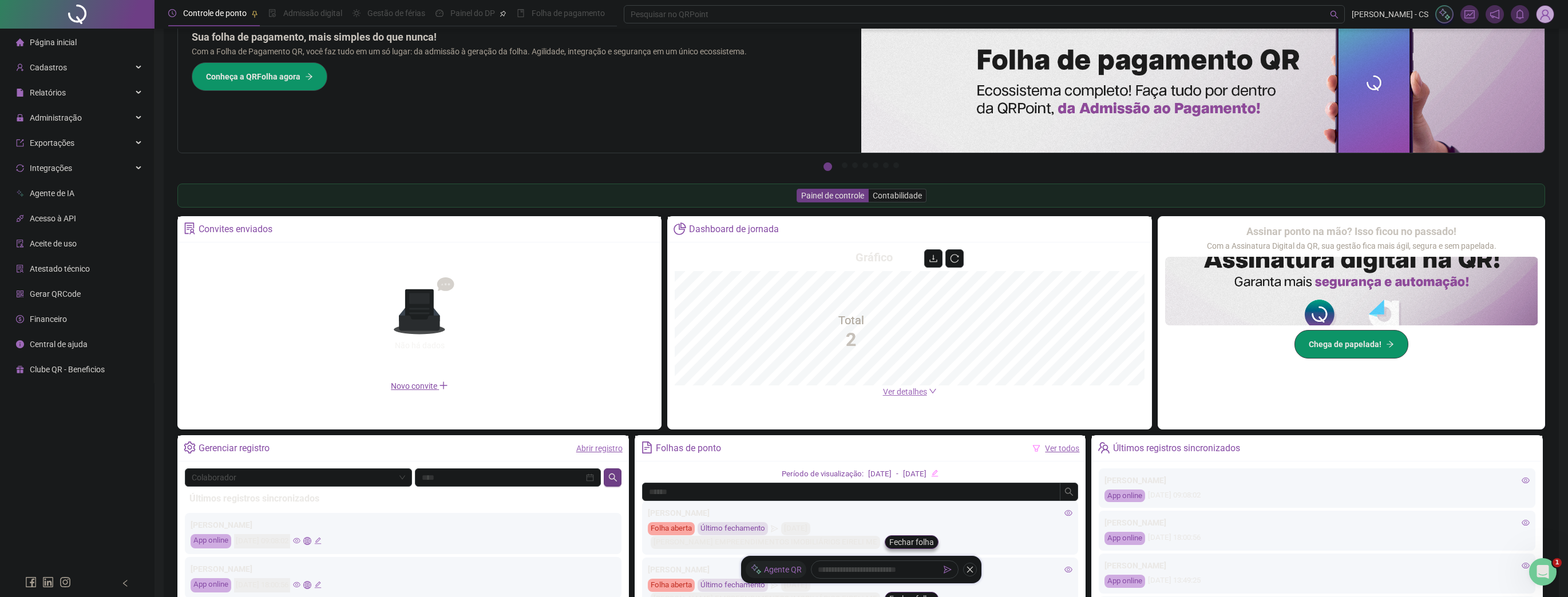
click at [1535, 16] on div at bounding box center [1494, 14] width 119 height 18
click at [1542, 14] on img at bounding box center [1545, 14] width 17 height 17
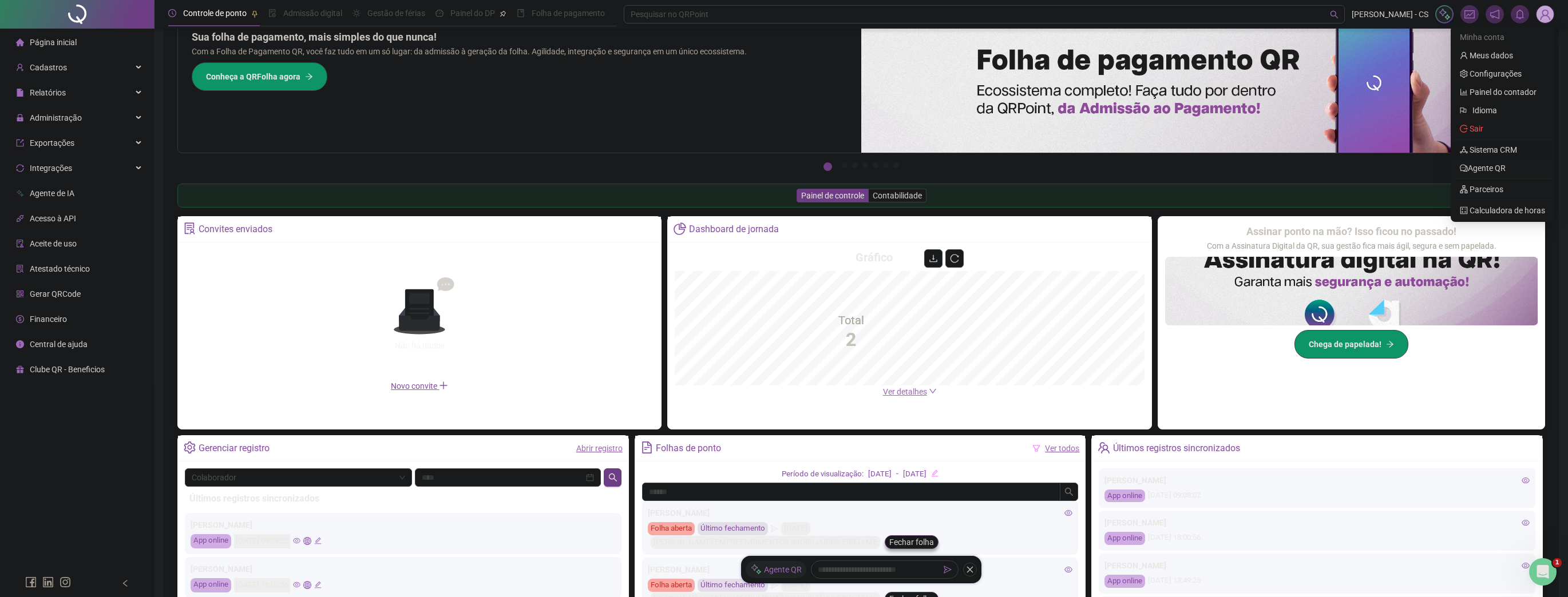
click at [1479, 153] on link "Sistema CRM" at bounding box center [1488, 150] width 57 height 9
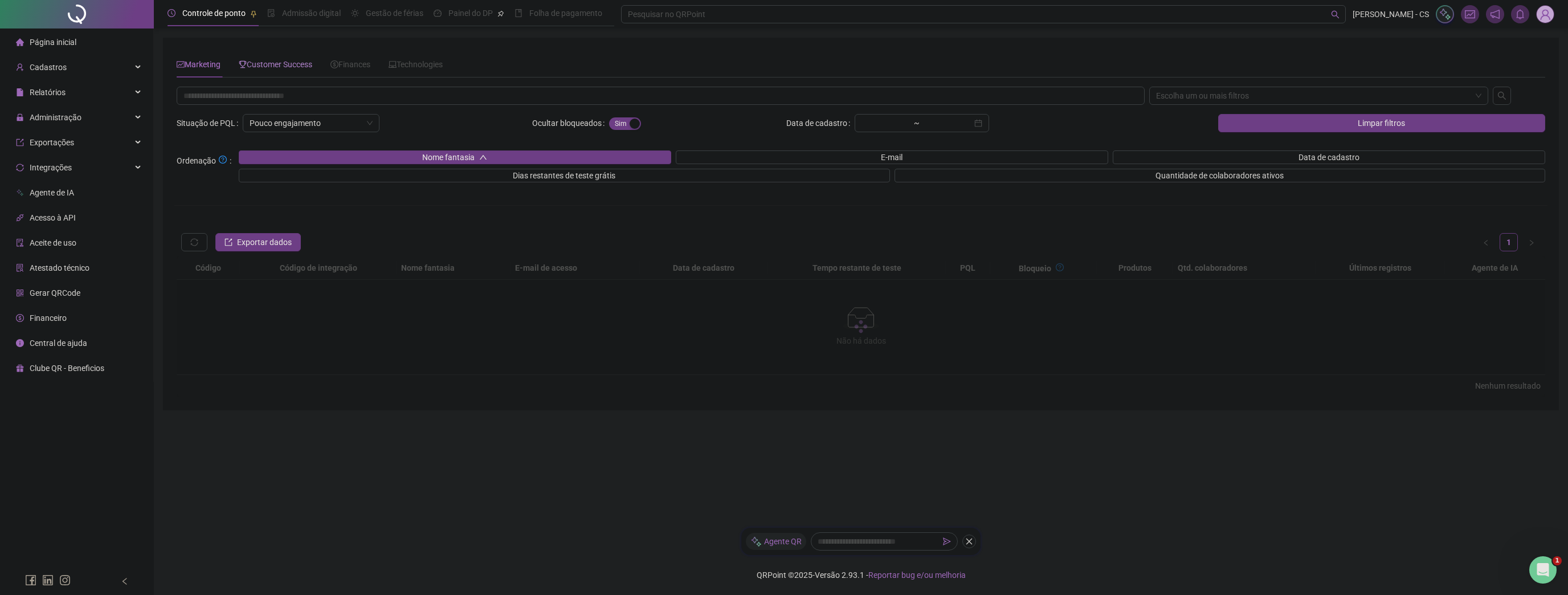
click at [272, 63] on span "Customer Success" at bounding box center [275, 64] width 74 height 9
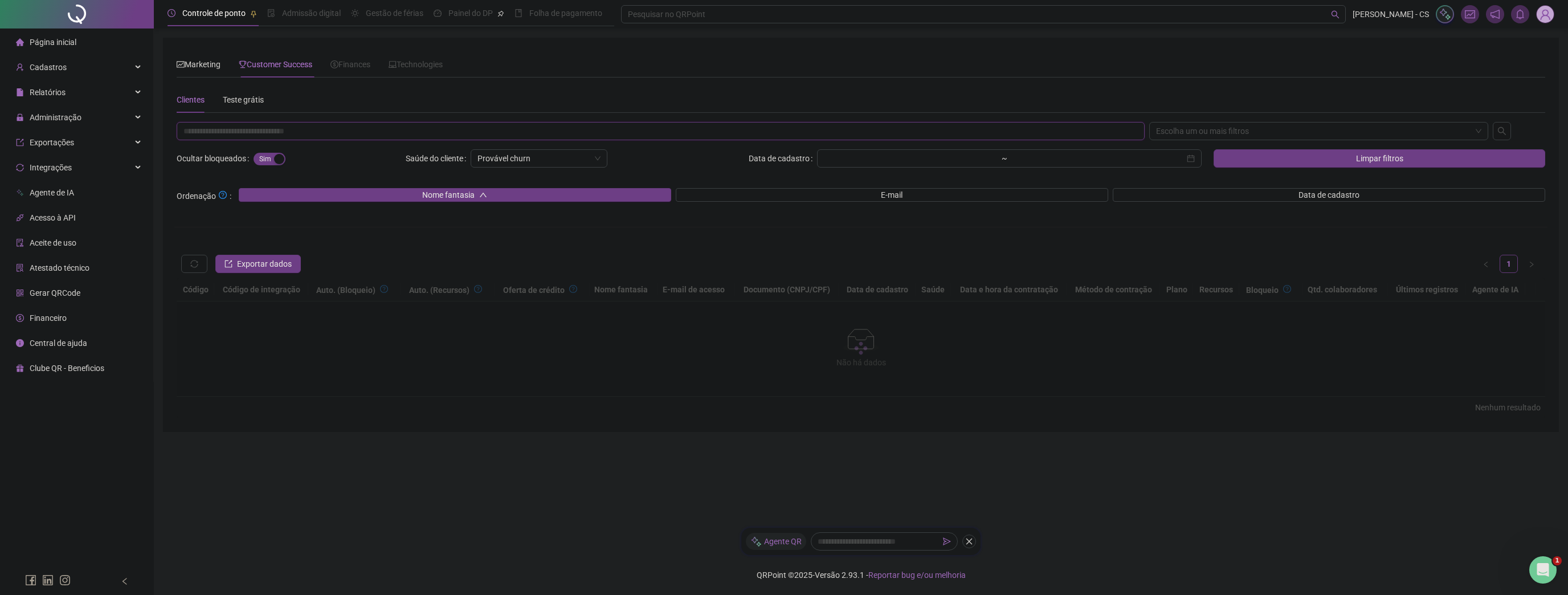
click at [248, 132] on input "text" at bounding box center [660, 131] width 968 height 18
paste input "**********"
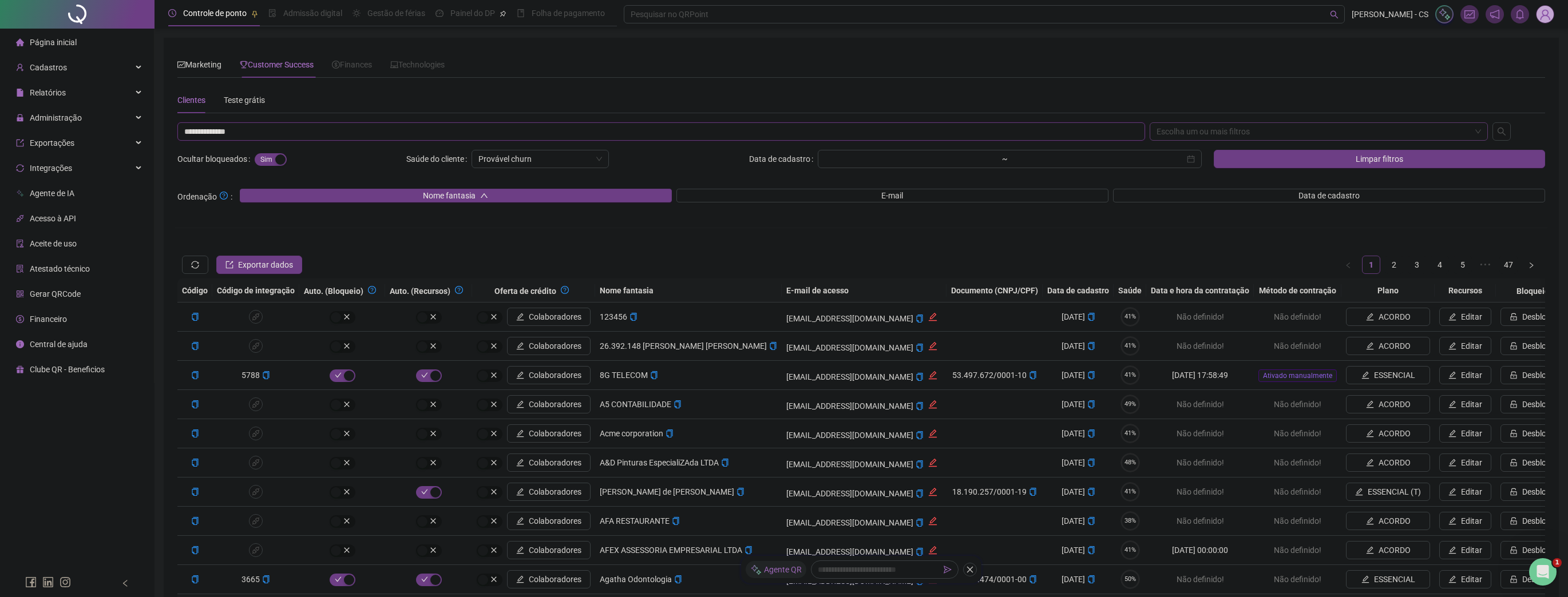
click at [1199, 125] on div "Escolha um ou mais filtros" at bounding box center [1319, 132] width 339 height 18
type input "**********"
click at [1171, 190] on div "CNPJ/CPF" at bounding box center [1319, 191] width 320 height 12
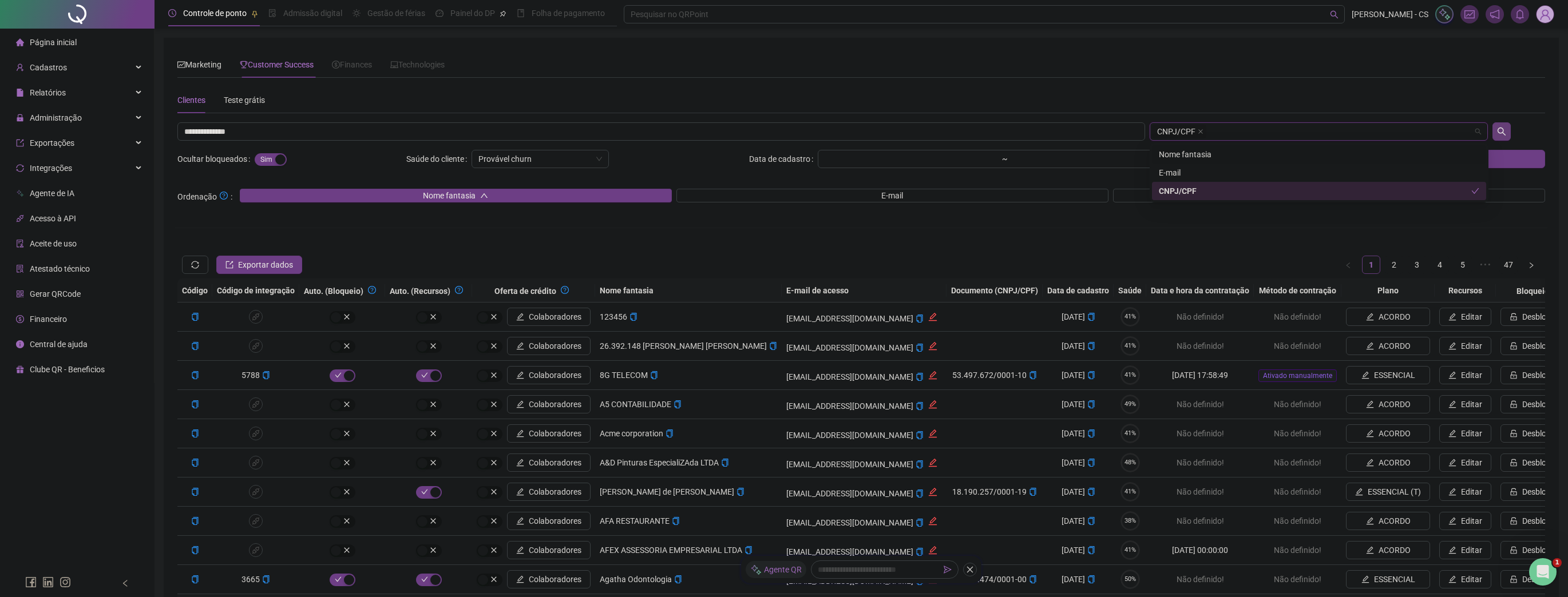
click at [1506, 130] on icon "search" at bounding box center [1501, 131] width 9 height 9
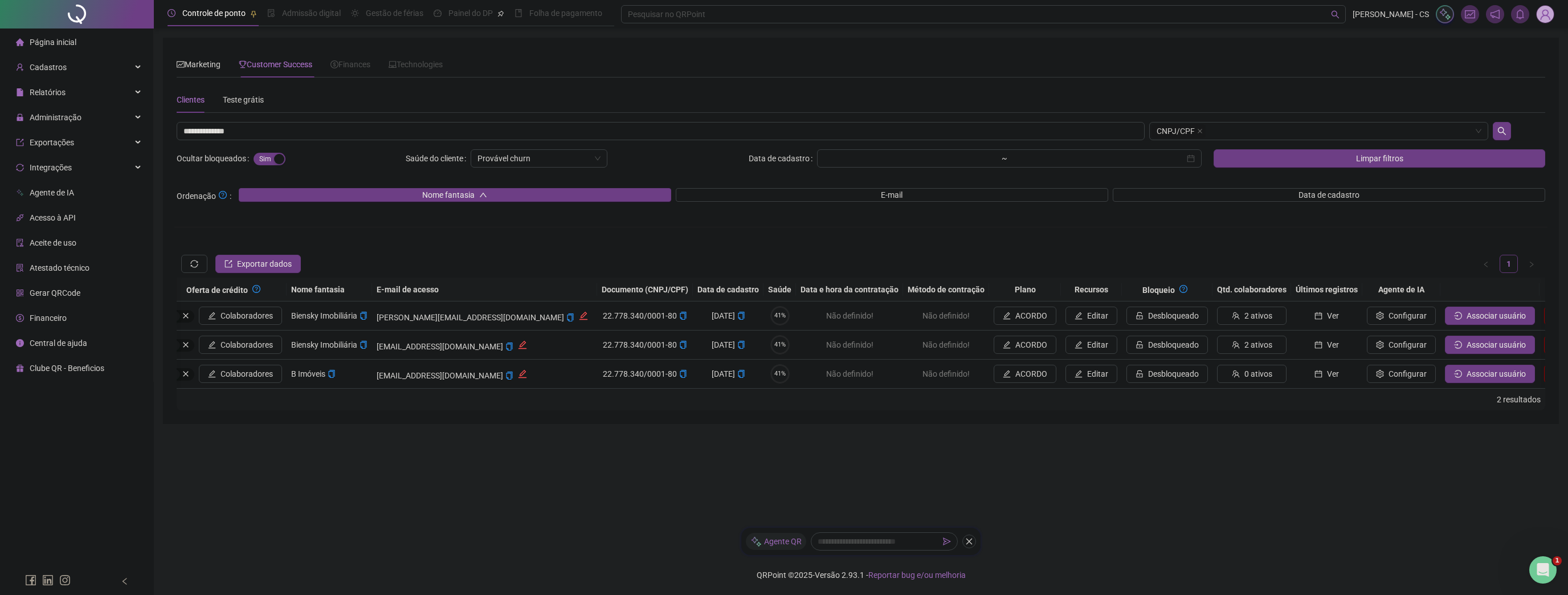
scroll to position [0, 321]
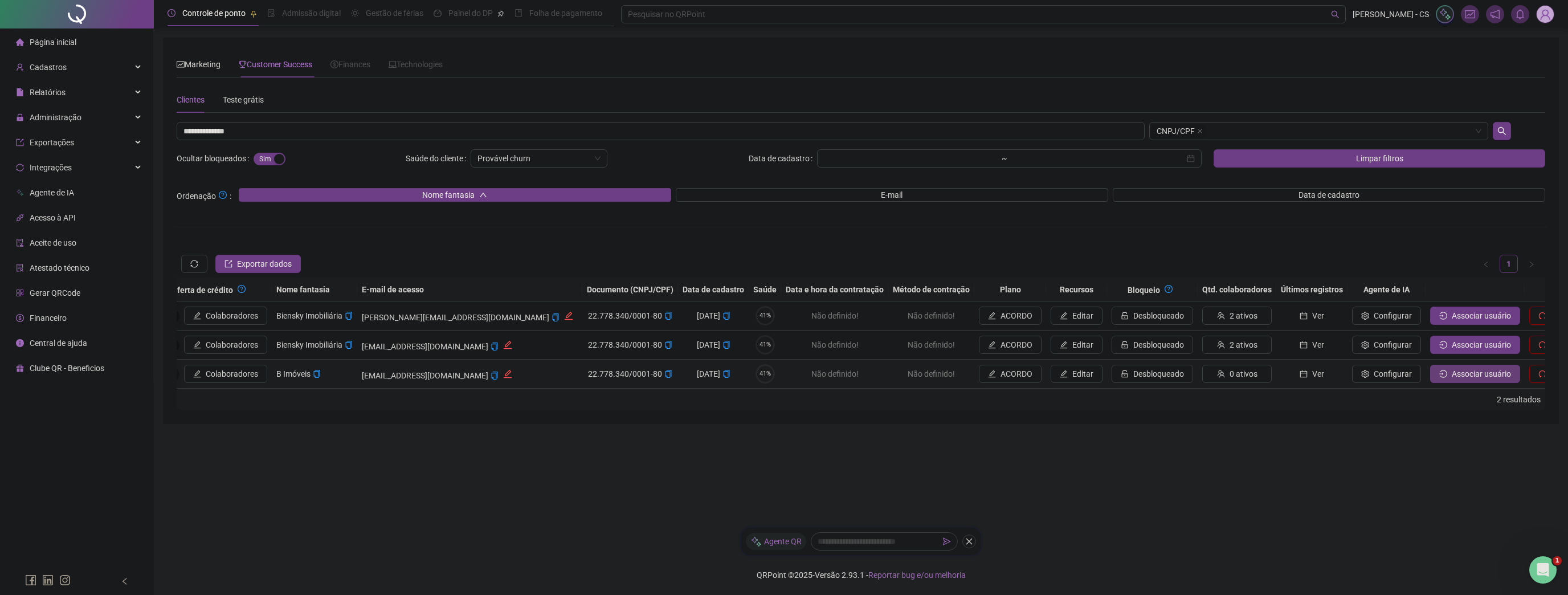
click at [1430, 368] on button "Associar usuário" at bounding box center [1475, 374] width 90 height 18
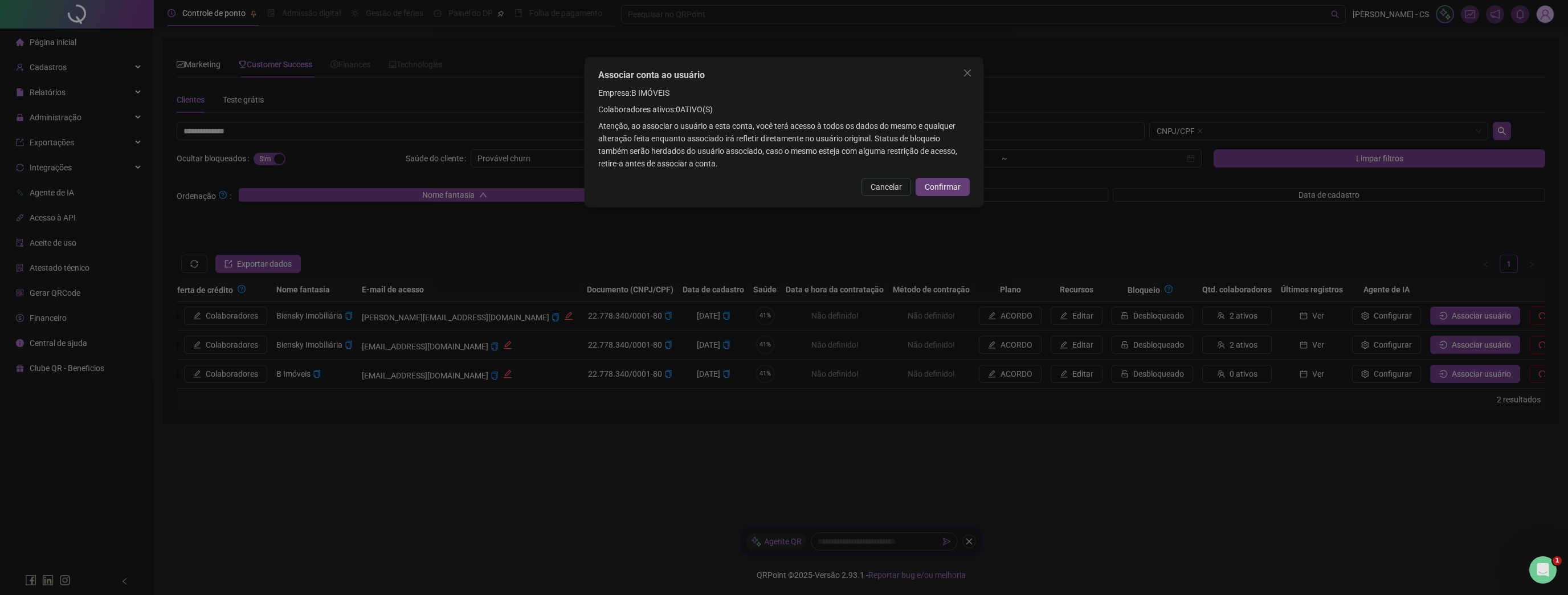
click at [957, 183] on span "Confirmar" at bounding box center [943, 187] width 36 height 12
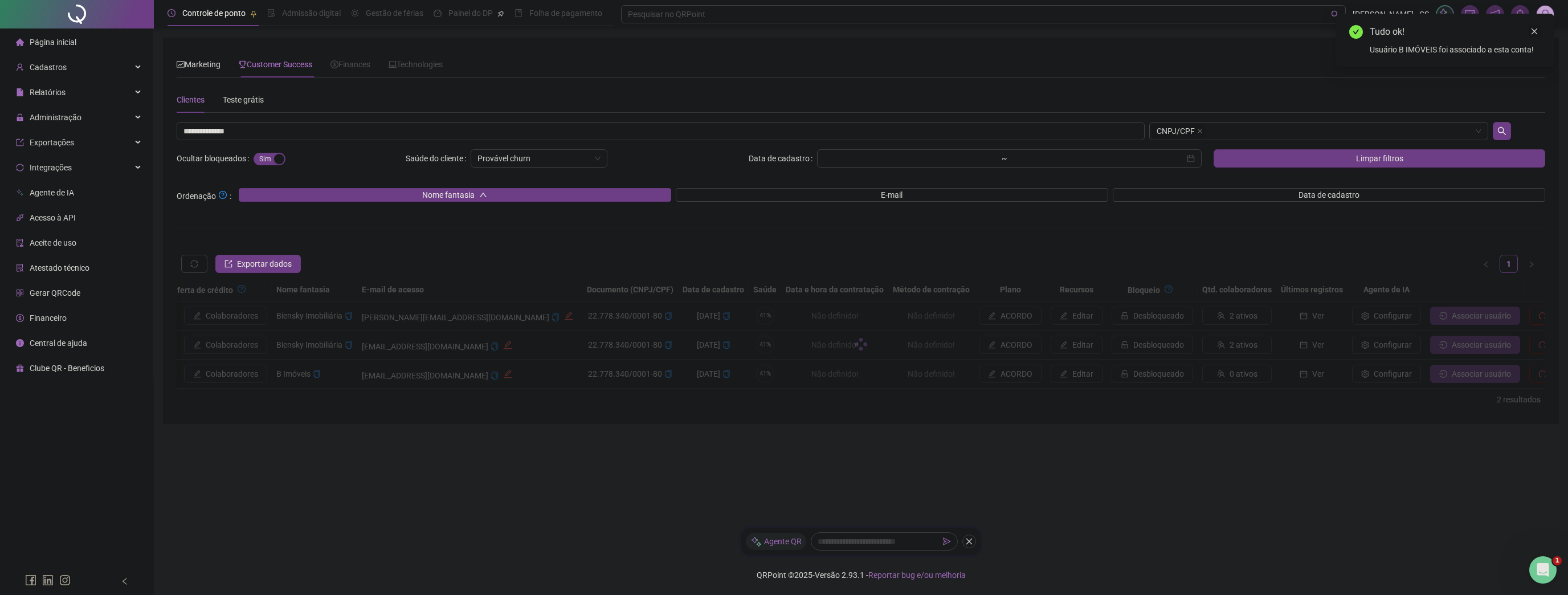
click at [1532, 28] on icon "close" at bounding box center [1535, 31] width 6 height 6
click at [1548, 13] on img at bounding box center [1545, 14] width 17 height 17
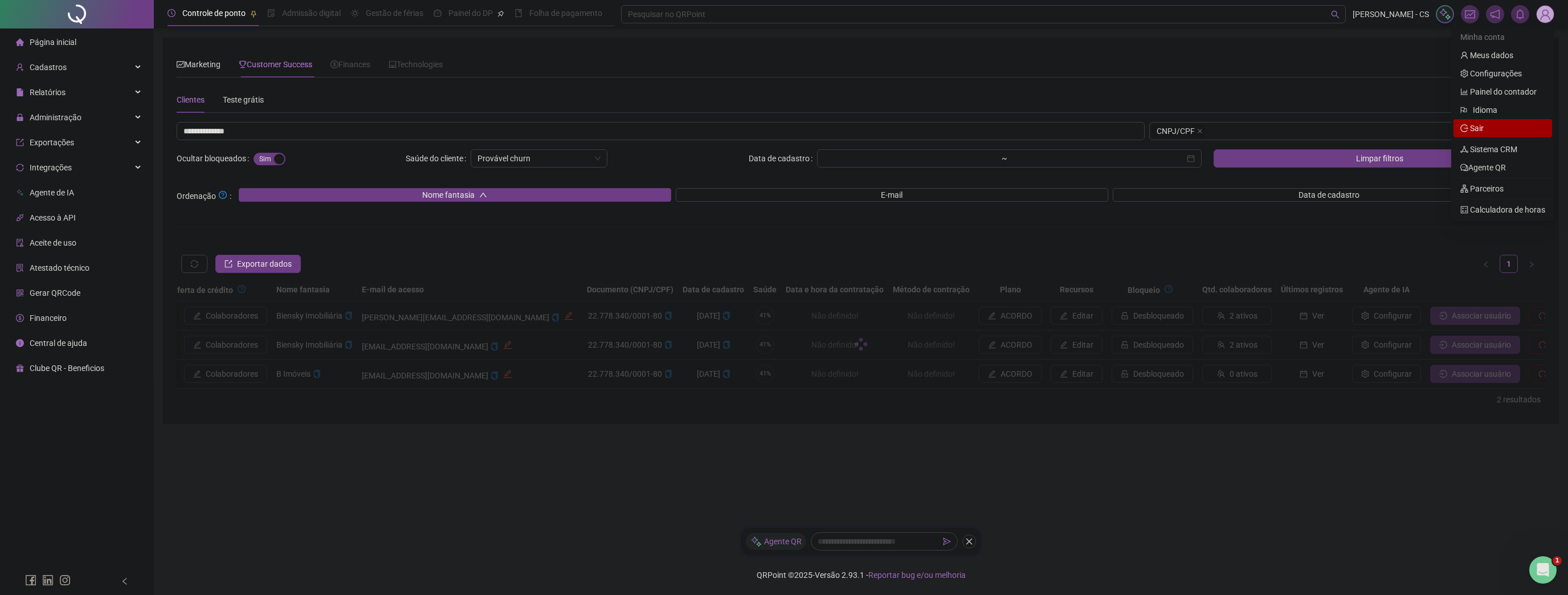
click at [1487, 131] on span "Sair" at bounding box center [1503, 128] width 85 height 12
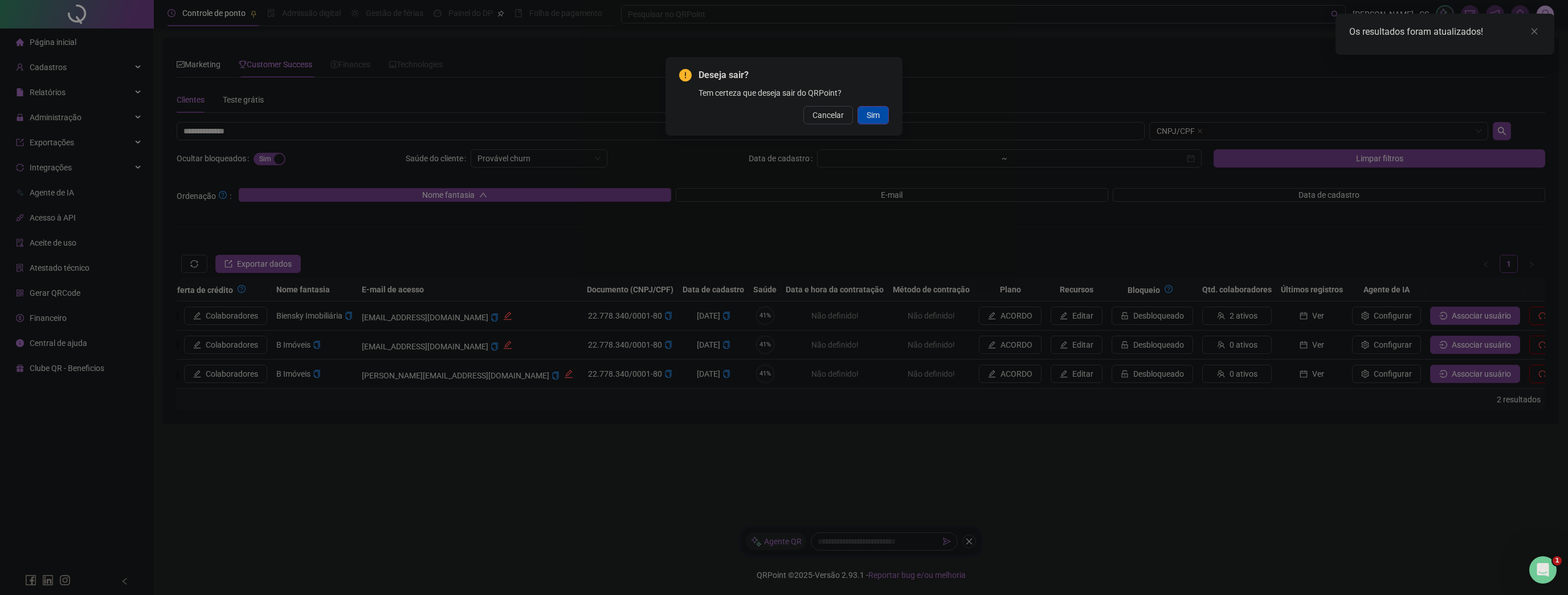
click at [863, 117] on button "Sim" at bounding box center [873, 115] width 31 height 18
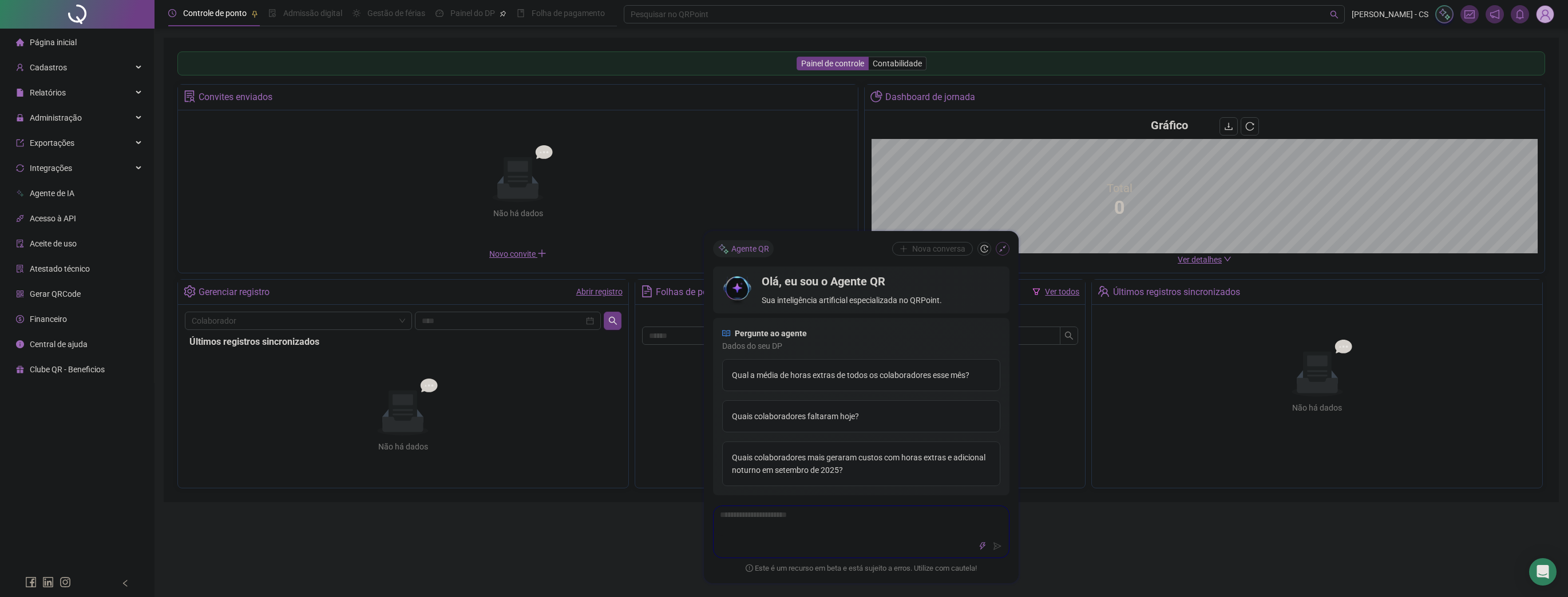
click at [998, 247] on button "button" at bounding box center [1003, 249] width 14 height 14
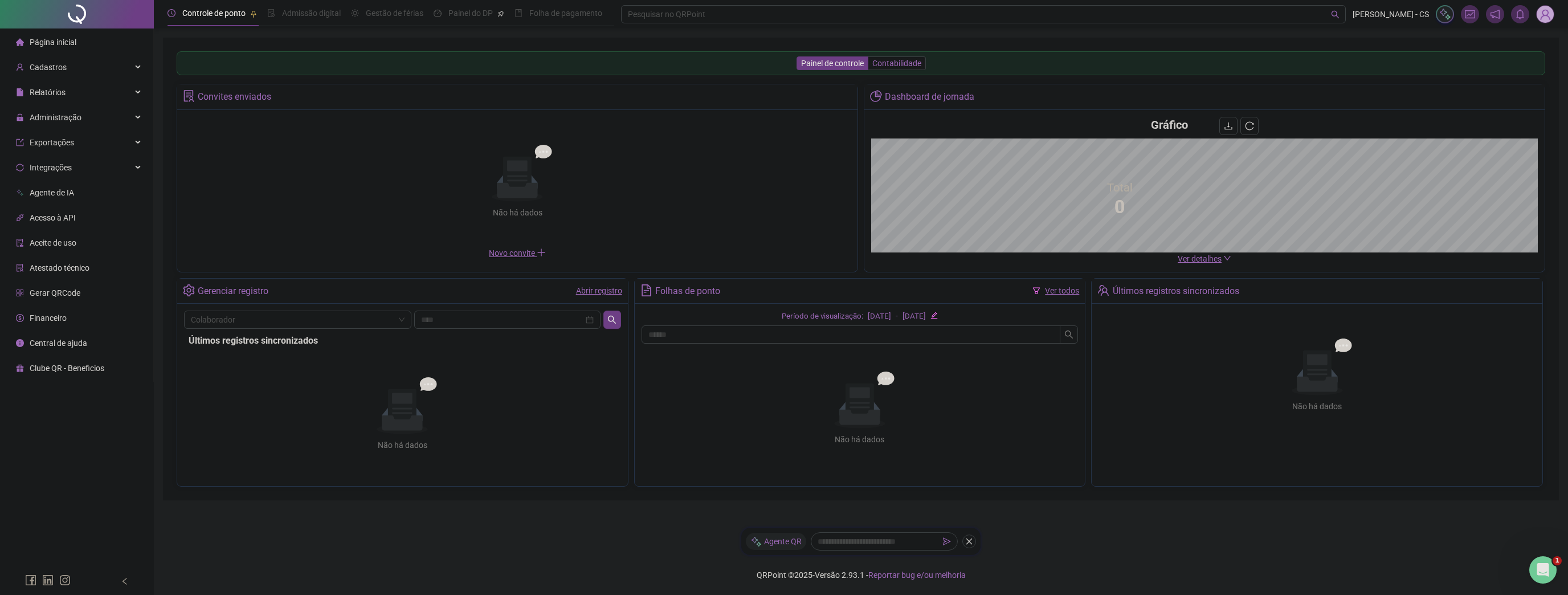
click at [901, 63] on span "Contabilidade" at bounding box center [897, 63] width 49 height 9
